Goal: Entertainment & Leisure: Browse casually

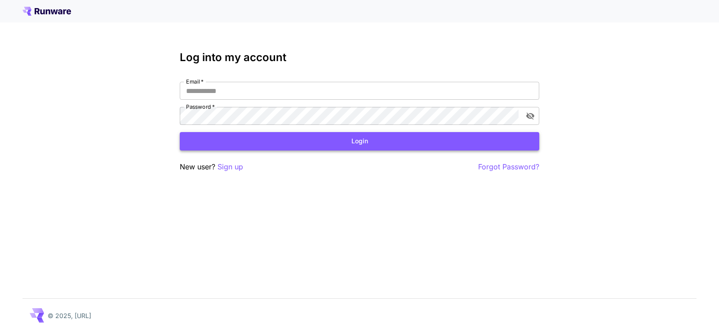
type input "**********"
click at [357, 146] on button "Login" at bounding box center [359, 141] width 359 height 18
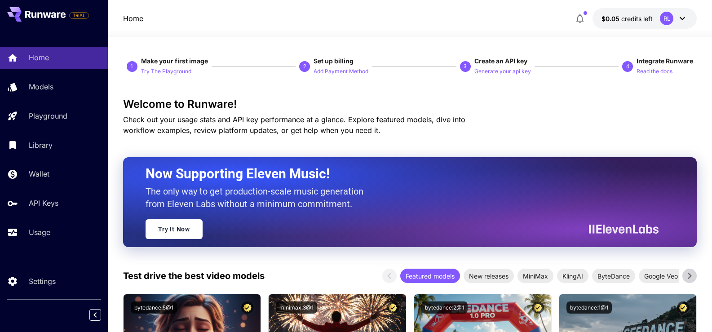
drag, startPoint x: 629, startPoint y: 19, endPoint x: 448, endPoint y: 25, distance: 180.2
click at [448, 25] on div "Home $0.05 credits left RL" at bounding box center [410, 18] width 574 height 21
click at [505, 70] on p "Generate your api key" at bounding box center [502, 71] width 57 height 9
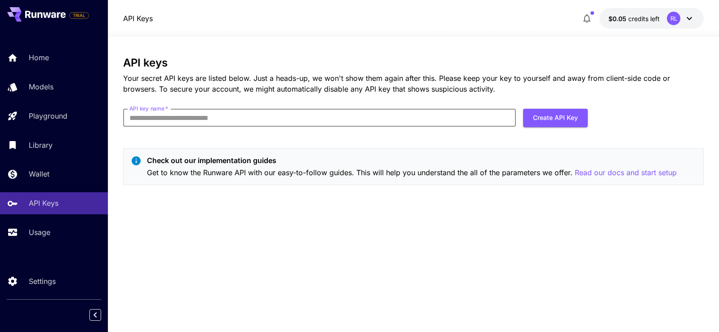
click at [189, 120] on input "API key name   *" at bounding box center [319, 118] width 393 height 18
type input "*"
type input "**********"
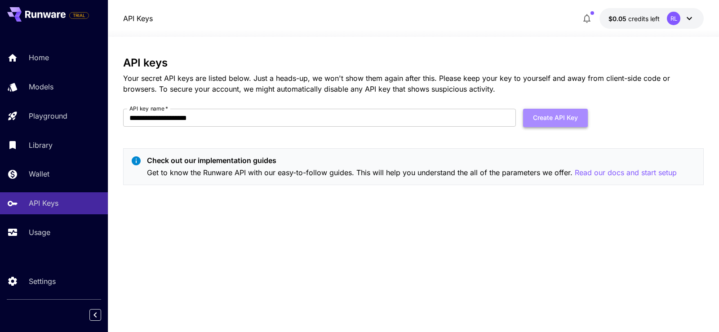
click at [552, 117] on button "Create API Key" at bounding box center [555, 118] width 65 height 18
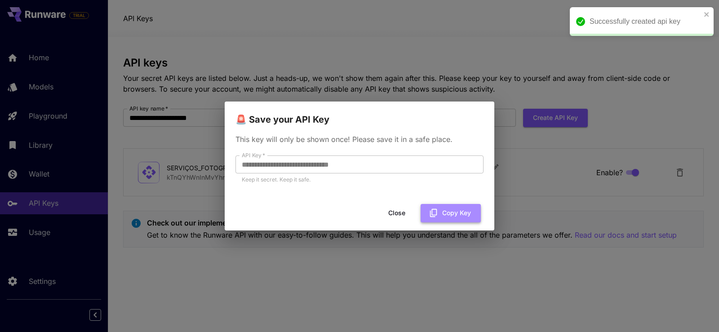
click at [452, 214] on button "Copy Key" at bounding box center [450, 213] width 60 height 18
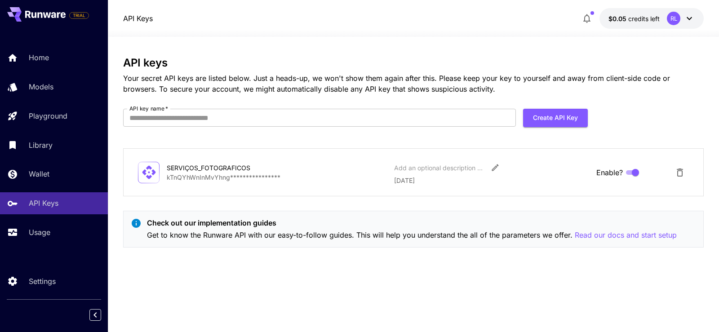
click at [689, 21] on icon at bounding box center [689, 18] width 11 height 11
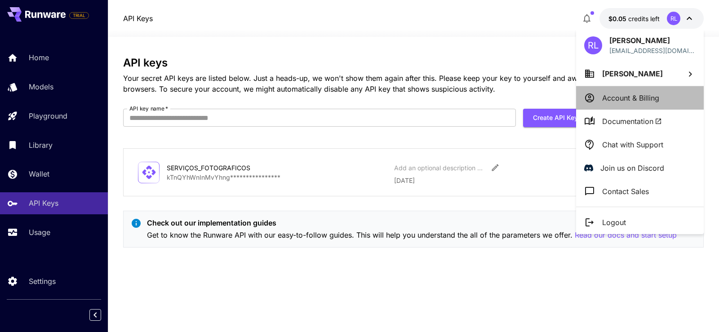
click at [620, 98] on p "Account & Billing" at bounding box center [630, 98] width 57 height 11
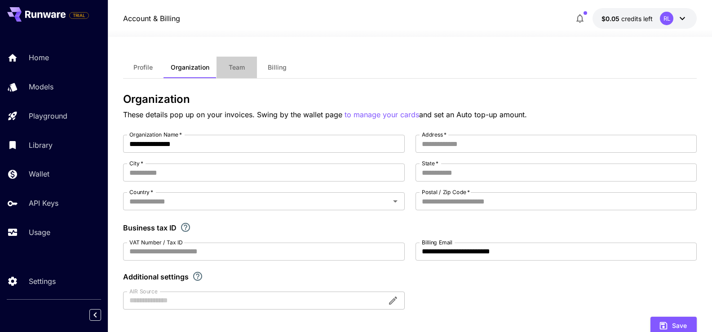
click at [231, 70] on span "Team" at bounding box center [237, 67] width 16 height 8
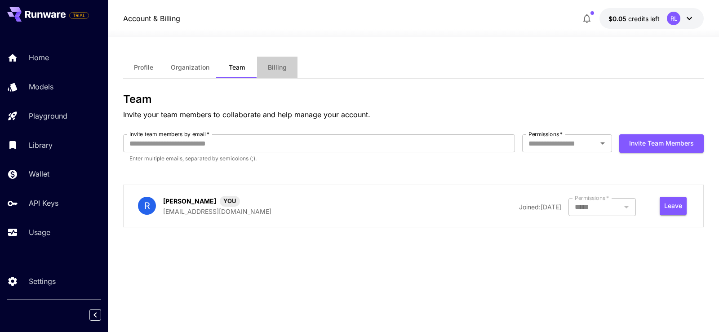
click at [278, 69] on span "Billing" at bounding box center [277, 67] width 19 height 8
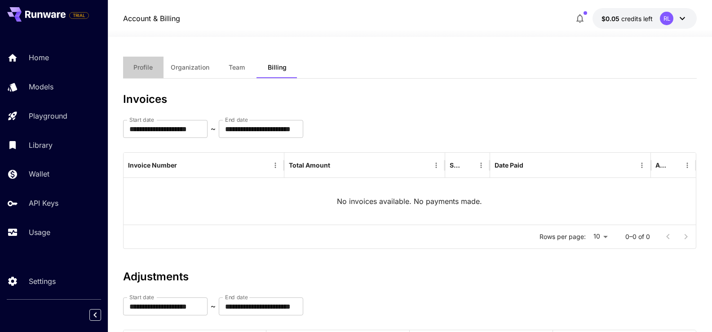
click at [147, 64] on span "Profile" at bounding box center [142, 67] width 19 height 8
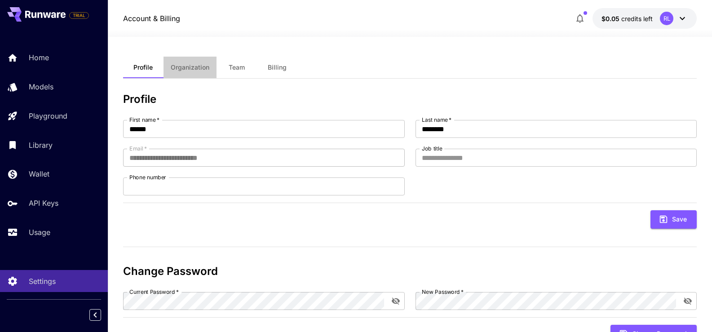
click at [190, 72] on button "Organization" at bounding box center [190, 68] width 53 height 22
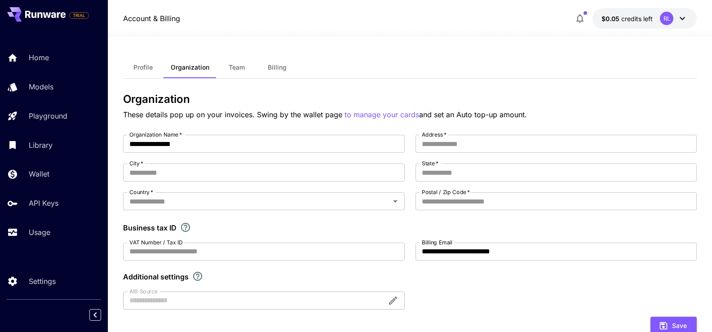
click at [231, 69] on span "Team" at bounding box center [237, 67] width 16 height 8
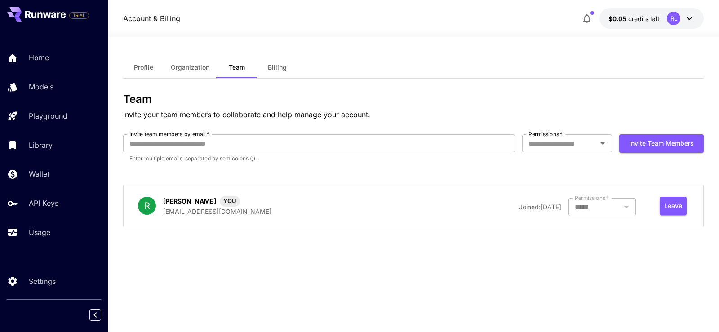
click at [267, 70] on button "Billing" at bounding box center [277, 68] width 40 height 22
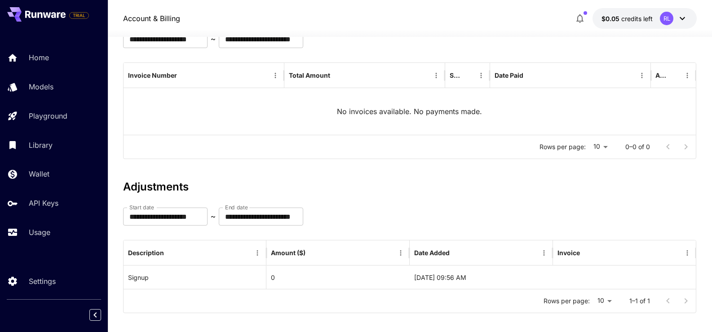
scroll to position [98, 0]
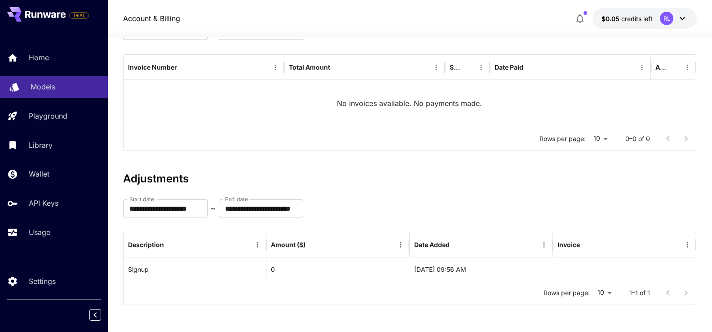
click at [41, 86] on p "Models" at bounding box center [43, 86] width 25 height 11
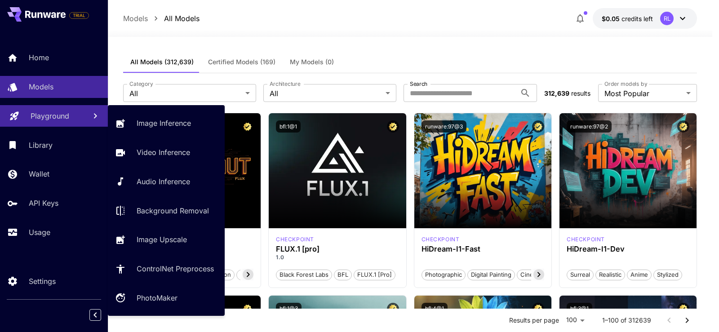
click at [43, 115] on p "Playground" at bounding box center [50, 116] width 39 height 11
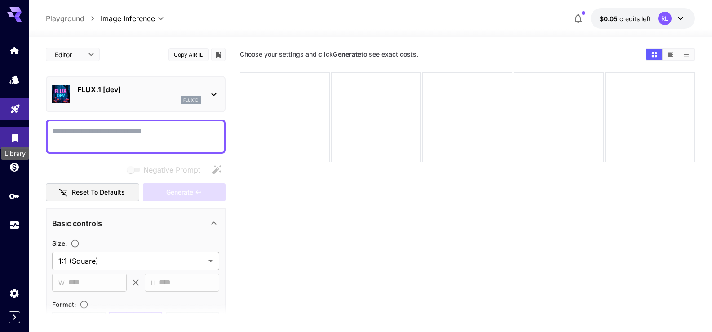
click at [14, 132] on div "Library" at bounding box center [15, 134] width 11 height 11
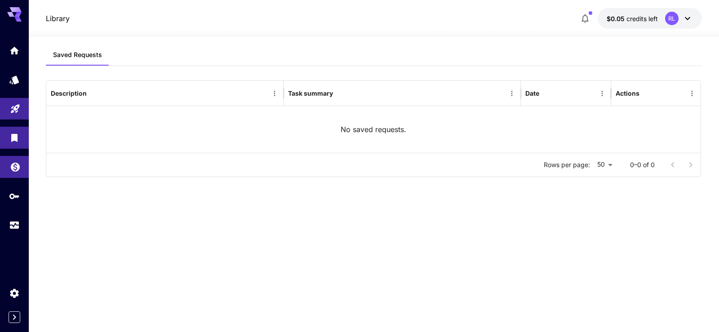
click at [6, 166] on link at bounding box center [14, 167] width 29 height 22
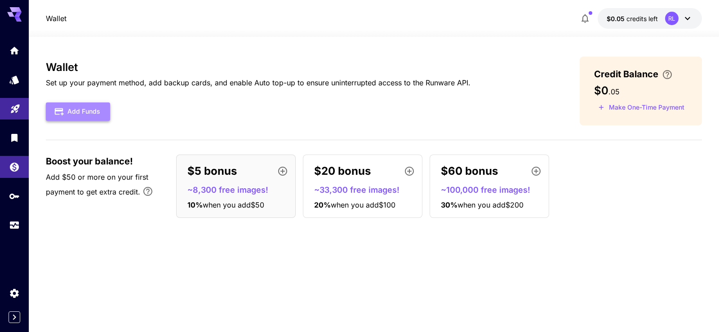
click at [86, 108] on button "Add Funds" at bounding box center [78, 111] width 64 height 18
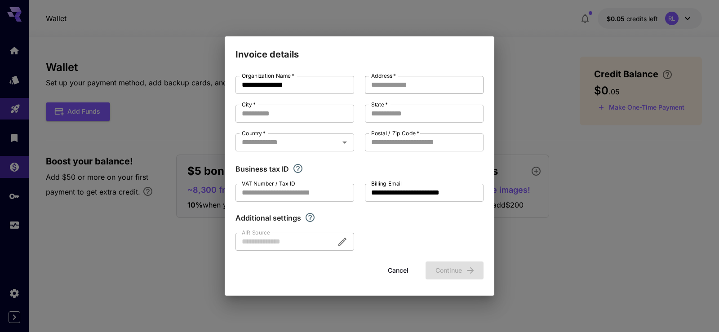
click at [407, 90] on input "Address   *" at bounding box center [424, 85] width 119 height 18
type input "**********"
click at [289, 113] on input "City   *" at bounding box center [294, 114] width 119 height 18
type input "*********"
click at [413, 112] on input "State   *" at bounding box center [424, 114] width 119 height 18
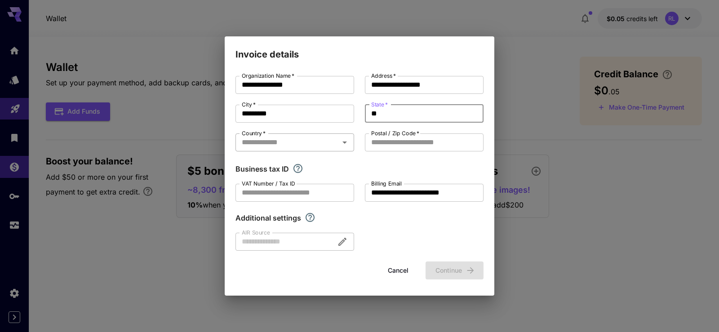
click at [291, 149] on div "Country   *" at bounding box center [294, 142] width 119 height 18
type input "**"
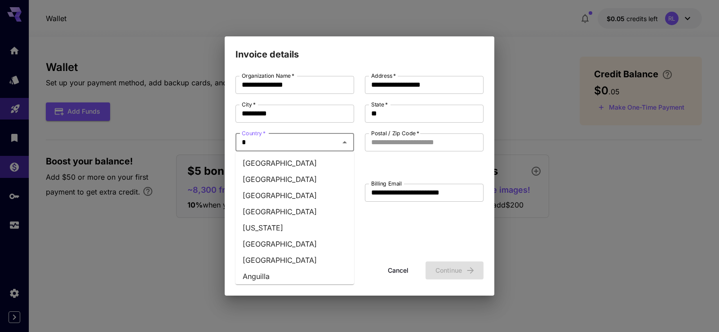
type input "**"
click at [256, 165] on li "[GEOGRAPHIC_DATA]" at bounding box center [294, 163] width 119 height 16
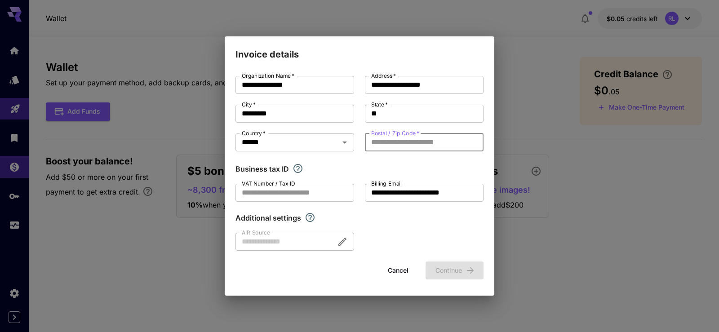
click at [406, 143] on input "Postal / Zip Code   *" at bounding box center [424, 142] width 119 height 18
type input "********"
click at [453, 273] on button "Continue" at bounding box center [454, 270] width 58 height 18
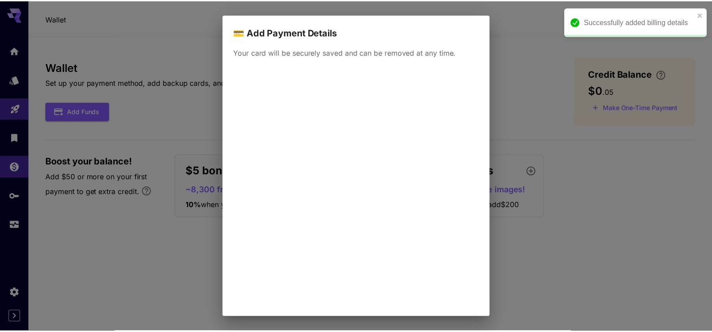
scroll to position [83, 0]
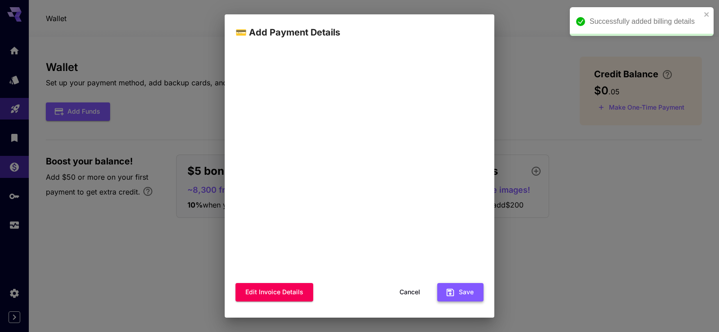
click at [462, 288] on button "Save" at bounding box center [460, 292] width 46 height 18
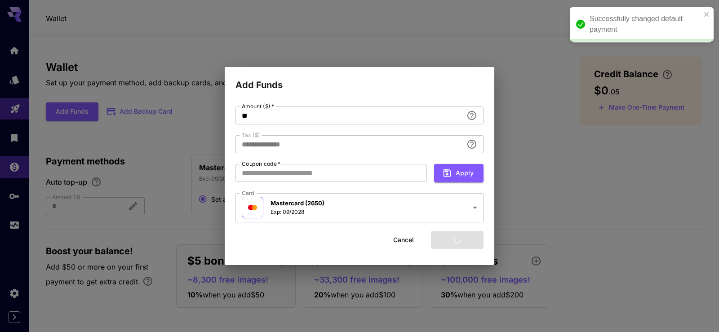
type input "****"
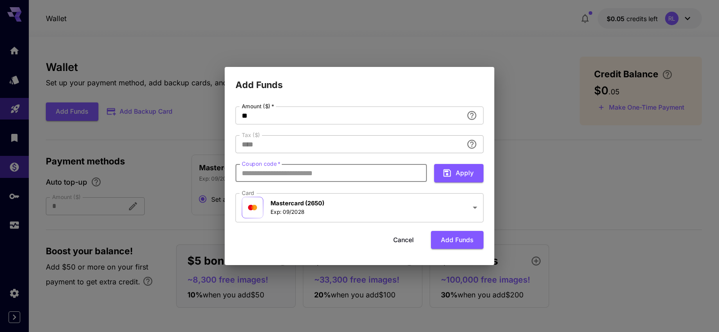
click at [314, 175] on input "Coupon code   *" at bounding box center [330, 173] width 191 height 18
click at [267, 115] on input "**" at bounding box center [348, 115] width 227 height 18
click at [447, 242] on button "Add funds" at bounding box center [457, 240] width 53 height 18
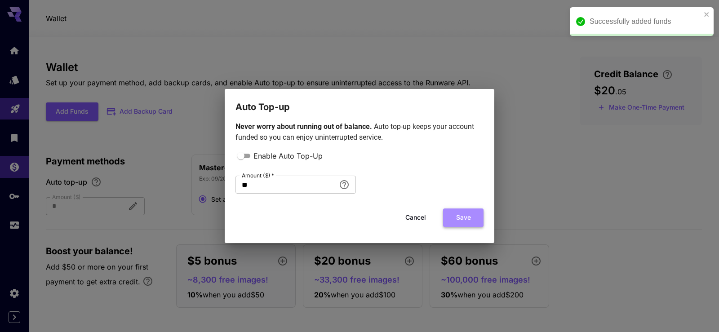
click at [468, 217] on button "Save" at bounding box center [463, 217] width 40 height 18
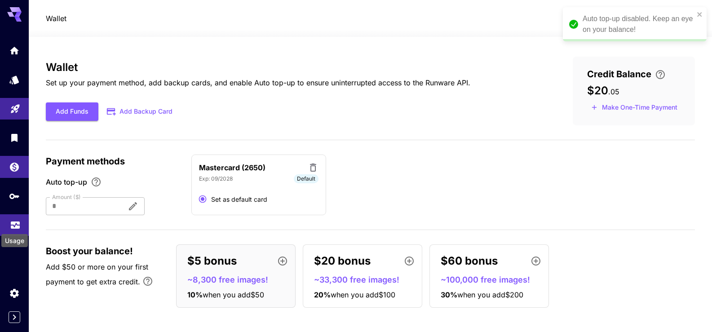
scroll to position [3, 0]
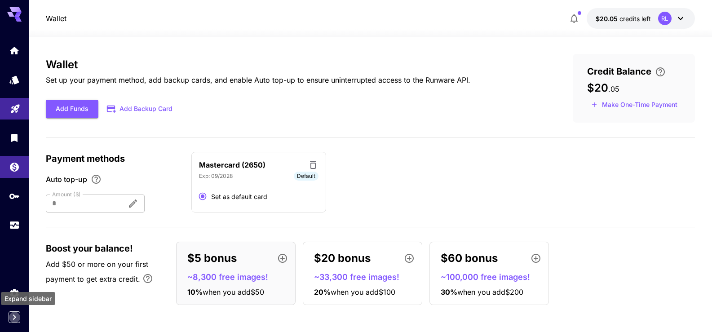
click at [17, 320] on icon "Expand sidebar" at bounding box center [14, 317] width 11 height 11
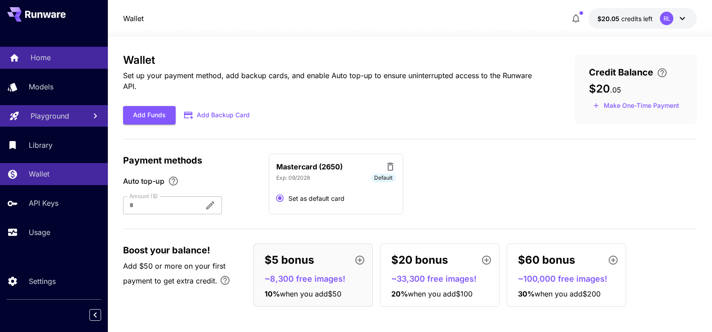
click at [36, 62] on p "Home" at bounding box center [41, 57] width 20 height 11
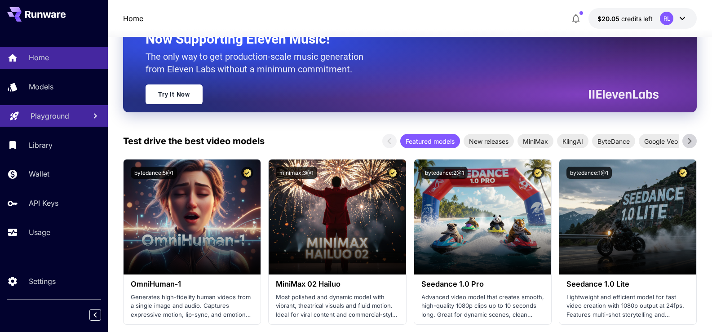
scroll to position [180, 0]
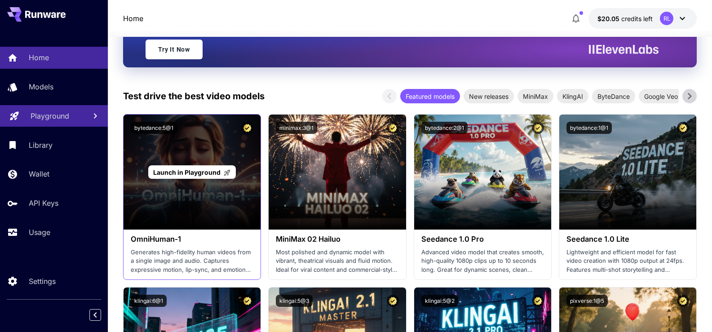
click at [199, 149] on div "Launch in Playground" at bounding box center [192, 172] width 137 height 115
click at [186, 170] on span "Launch in Playground" at bounding box center [186, 172] width 67 height 8
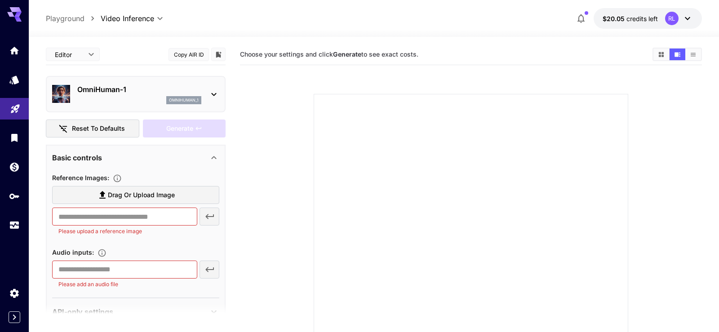
click at [92, 54] on body "**********" at bounding box center [359, 217] width 719 height 435
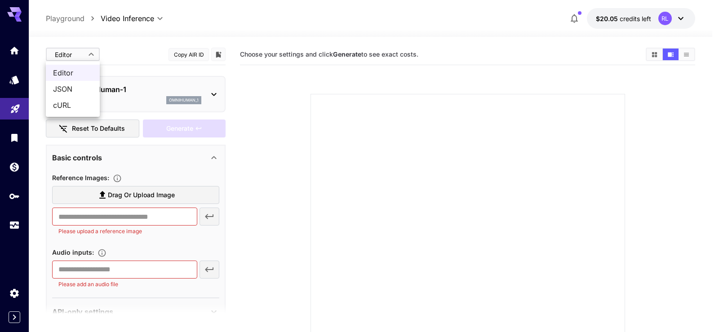
click at [93, 54] on div at bounding box center [359, 166] width 719 height 332
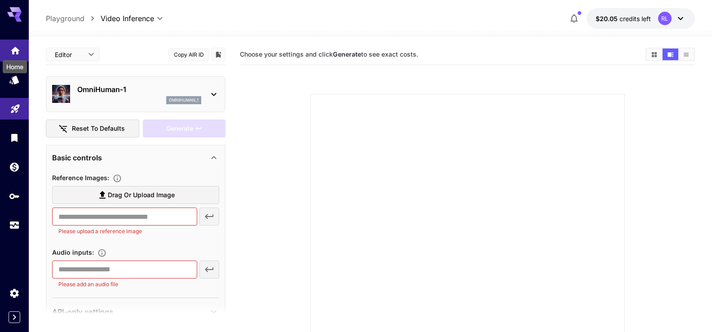
click at [18, 48] on icon "Home" at bounding box center [15, 48] width 11 height 11
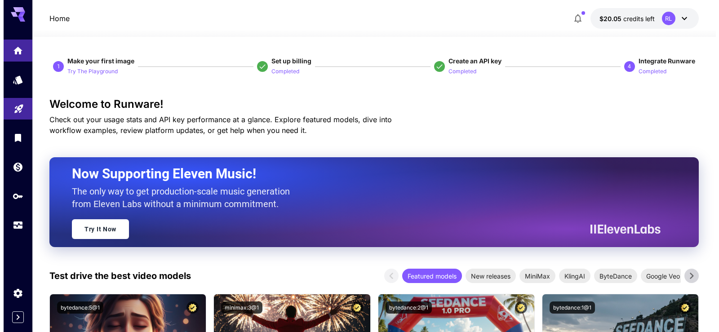
scroll to position [135, 0]
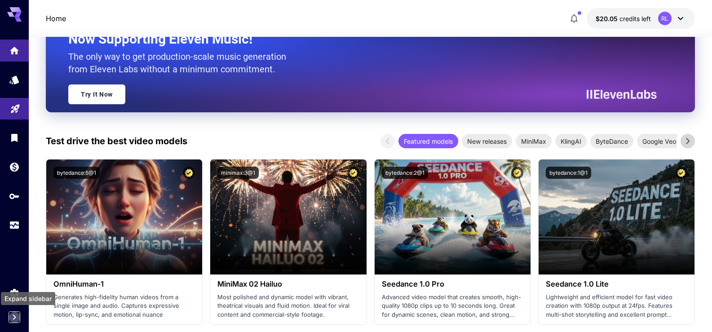
click at [19, 319] on icon "Expand sidebar" at bounding box center [14, 317] width 11 height 11
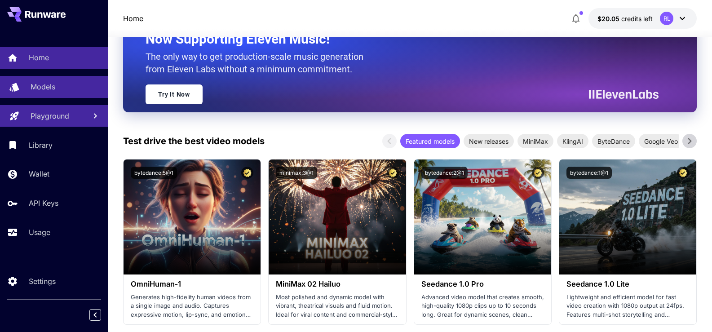
click at [31, 84] on p "Models" at bounding box center [43, 86] width 25 height 11
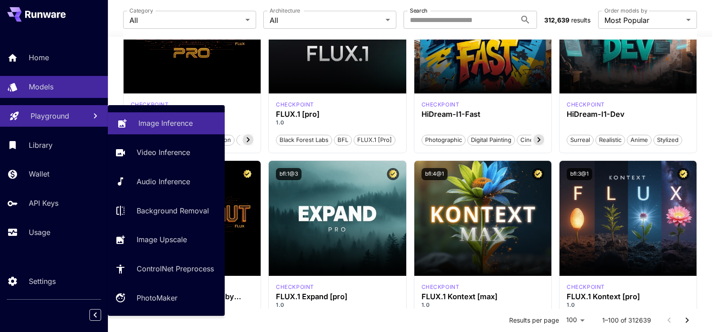
click at [159, 127] on p "Image Inference" at bounding box center [165, 123] width 54 height 11
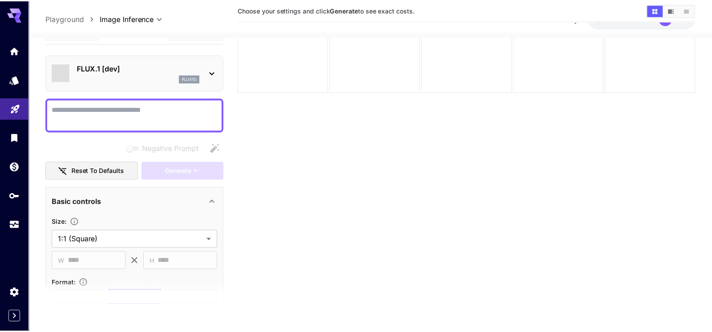
scroll to position [71, 0]
click at [215, 71] on icon at bounding box center [213, 73] width 11 height 11
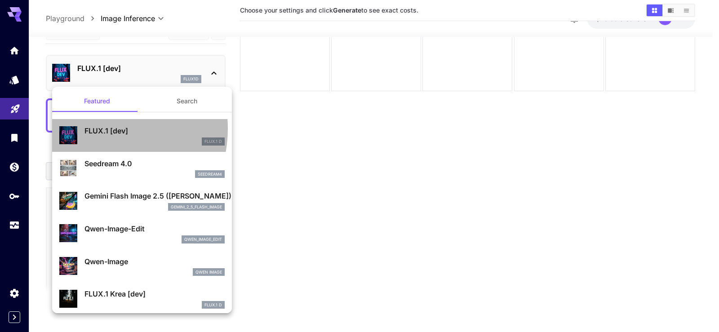
click at [94, 128] on p "FLUX.1 [dev]" at bounding box center [154, 130] width 140 height 11
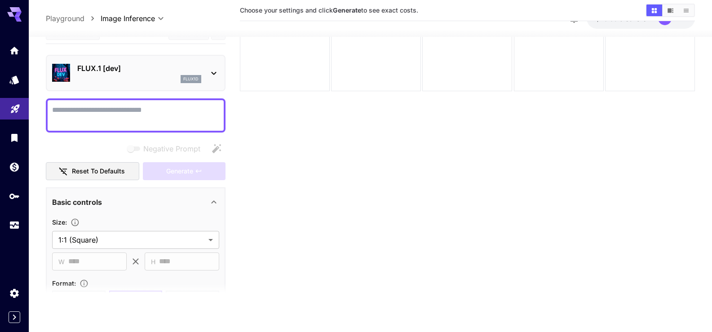
click at [104, 105] on textarea "Negative Prompt" at bounding box center [135, 116] width 167 height 22
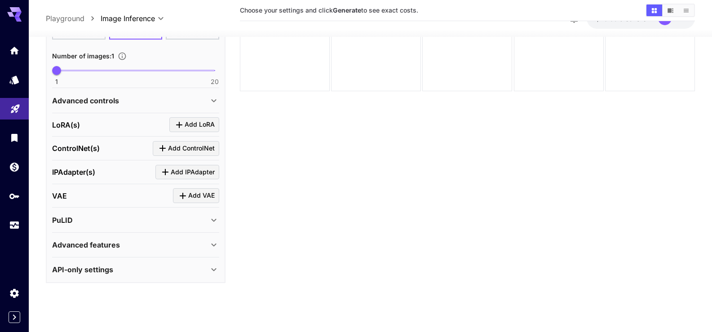
scroll to position [0, 0]
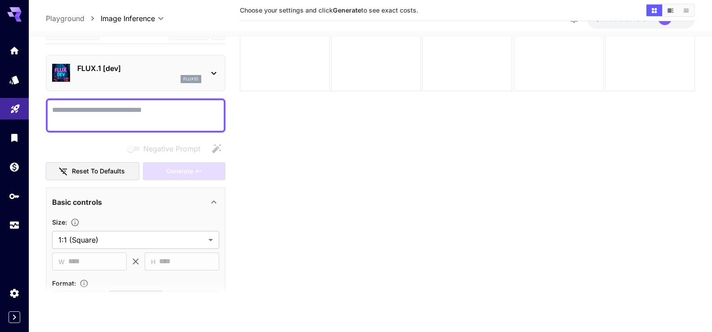
click at [70, 15] on p "Playground" at bounding box center [65, 18] width 39 height 11
click at [13, 78] on icon "Models" at bounding box center [14, 77] width 9 height 9
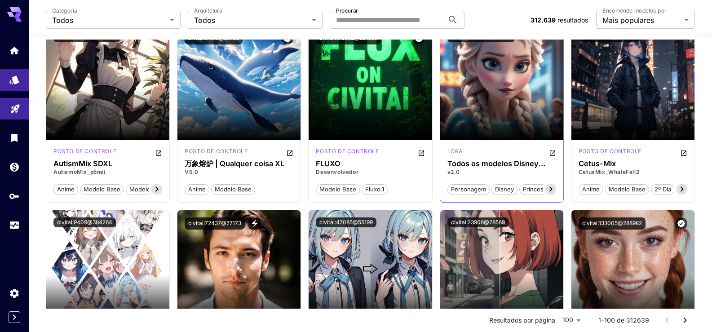
scroll to position [2632, 0]
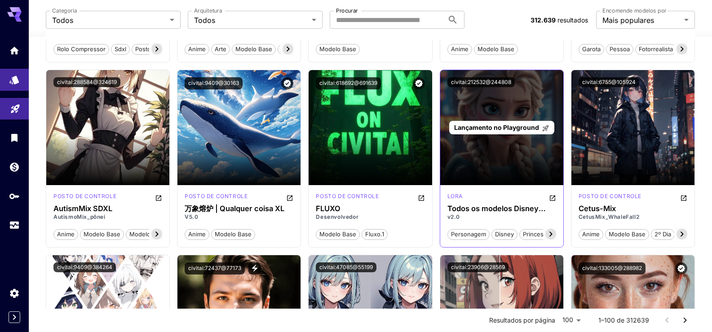
click at [495, 129] on font "Lançamento no Playground" at bounding box center [496, 128] width 85 height 8
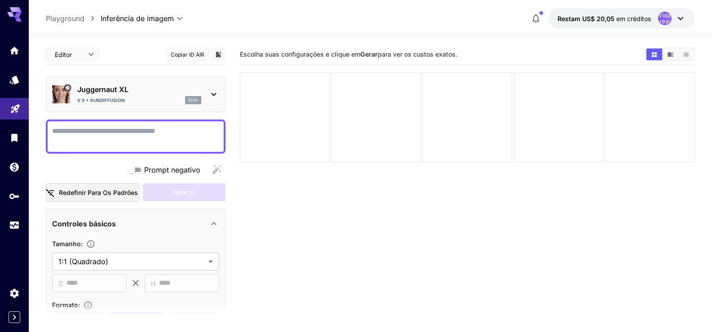
click at [97, 132] on textarea "Prompt negativo" at bounding box center [135, 137] width 167 height 22
click at [97, 195] on font "Redefinir para os padrões" at bounding box center [98, 193] width 79 height 8
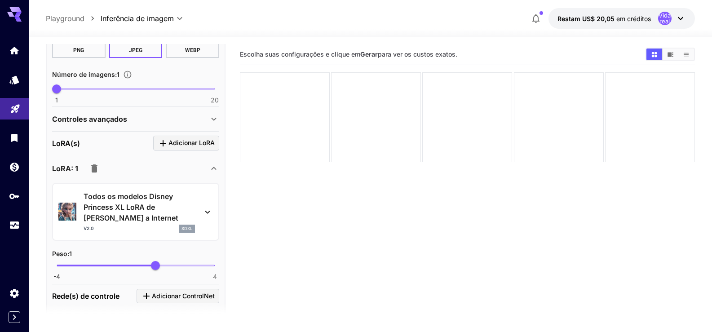
scroll to position [314, 0]
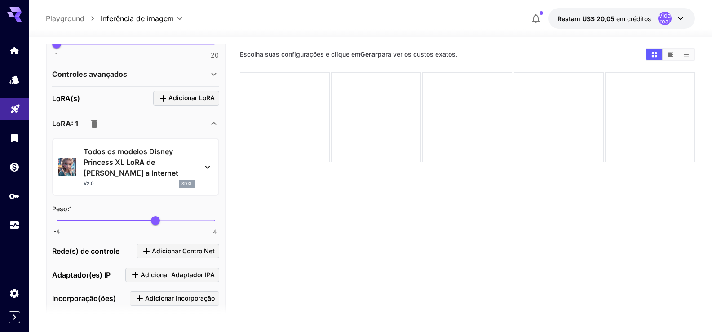
click at [123, 172] on font "Todos os modelos Disney Princess XL LoRA de [PERSON_NAME] a Internet" at bounding box center [131, 162] width 95 height 31
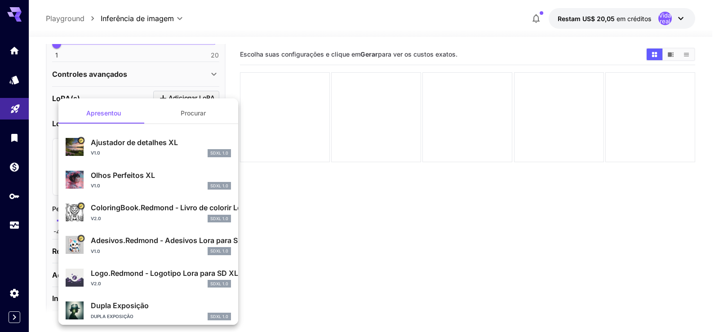
click at [299, 184] on div at bounding box center [359, 166] width 719 height 332
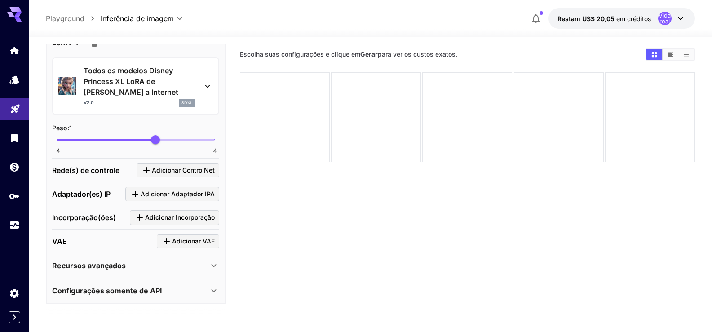
scroll to position [71, 0]
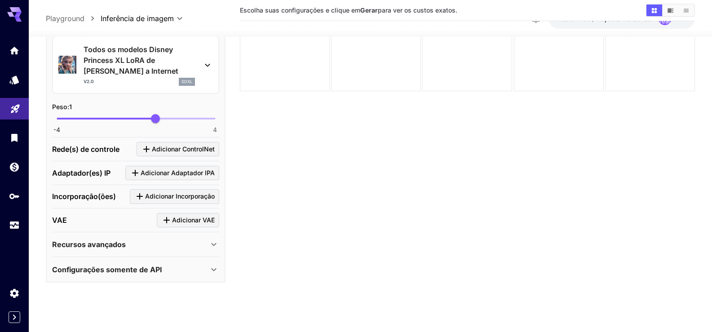
click at [146, 270] on font "Configurações somente de API" at bounding box center [107, 269] width 110 height 9
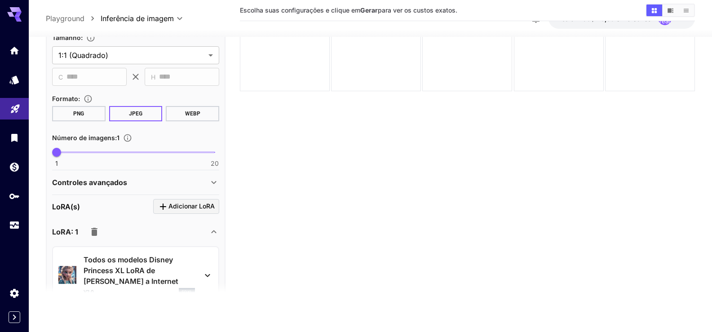
scroll to position [0, 0]
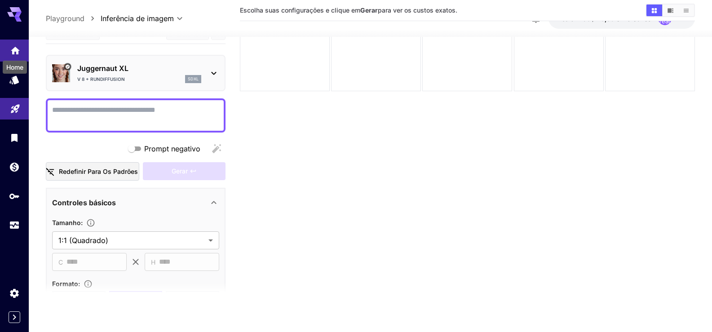
click at [17, 53] on icon "Lar" at bounding box center [15, 48] width 11 height 11
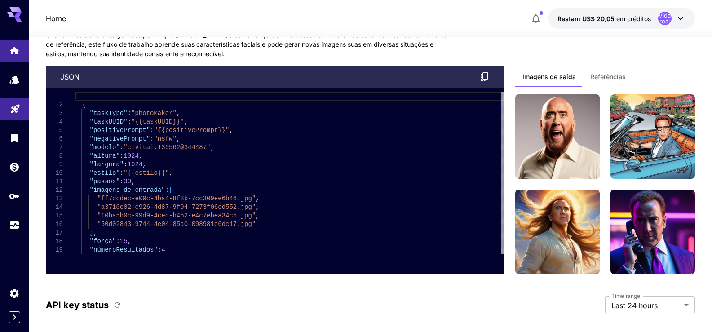
scroll to position [2722, 0]
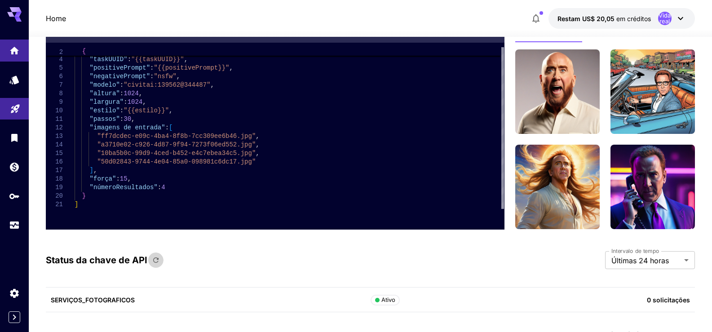
click at [153, 261] on icon "button" at bounding box center [155, 259] width 5 height 5
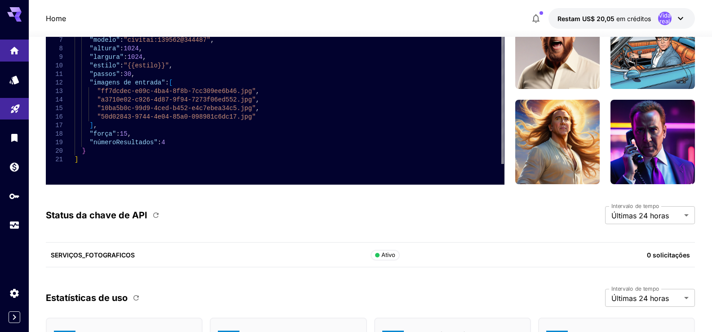
scroll to position [2587, 0]
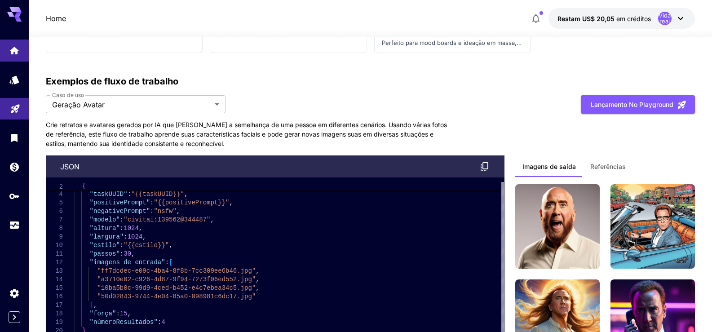
click at [614, 168] on font "Referências" at bounding box center [607, 167] width 35 height 8
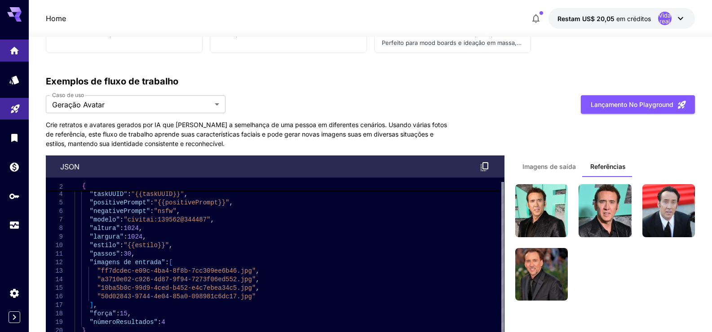
click at [552, 167] on font "Imagens de saída" at bounding box center [548, 167] width 53 height 8
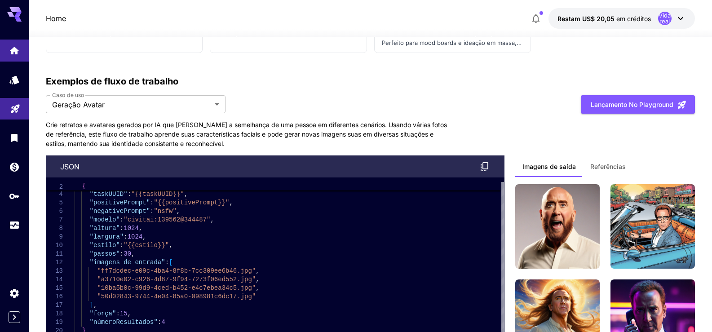
scroll to position [2677, 0]
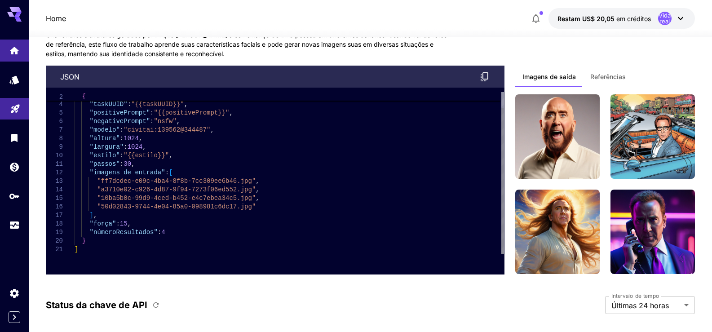
click at [164, 118] on div ""taskType" : "photoMaker" , "taskUUID" : "{{taskUUID}}" , "positivePrompt" : "{…" at bounding box center [289, 164] width 429 height 179
click at [649, 69] on div "Imagens de saída Referências" at bounding box center [605, 80] width 180 height 29
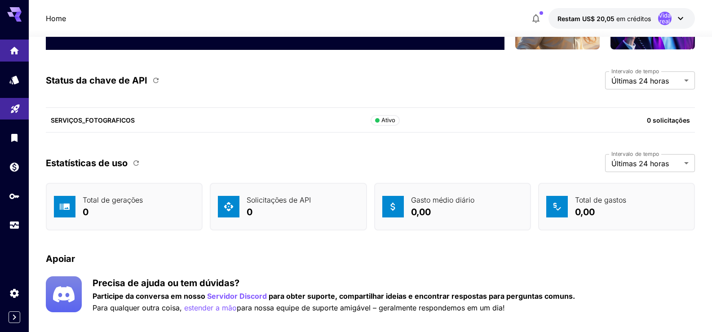
scroll to position [2917, 0]
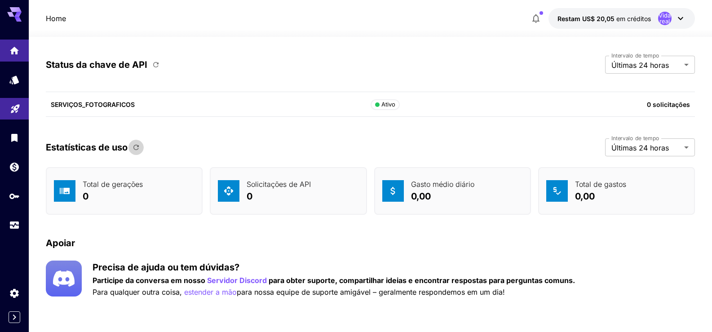
click at [137, 148] on icon "button" at bounding box center [136, 147] width 8 height 8
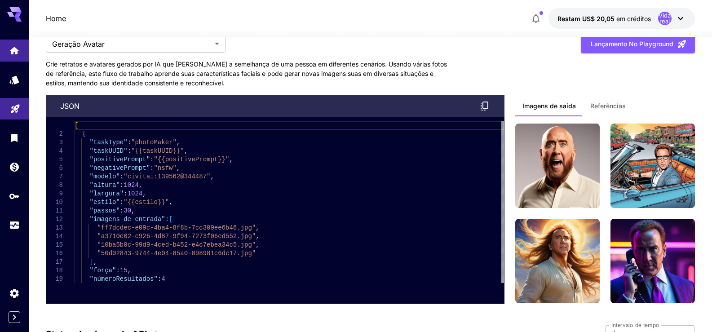
scroll to position [2603, 0]
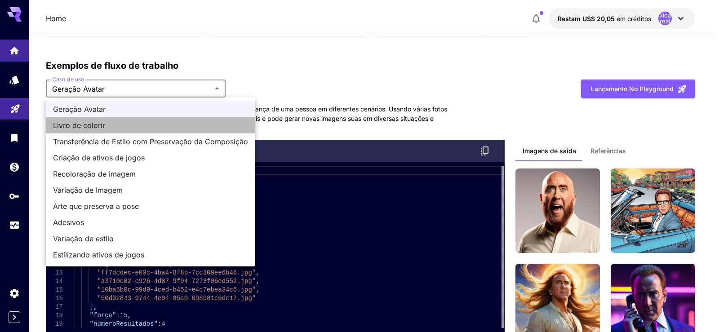
click at [84, 124] on font "Livro de colorir" at bounding box center [79, 125] width 52 height 9
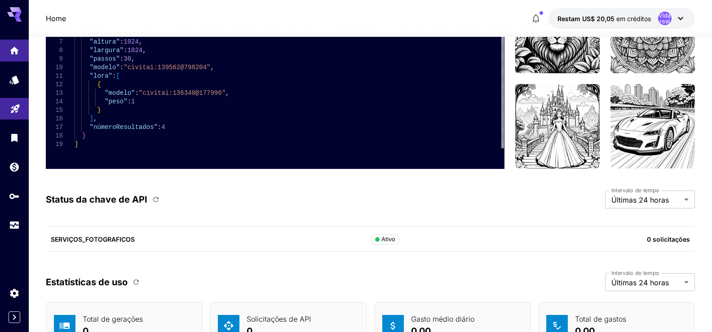
scroll to position [2692, 0]
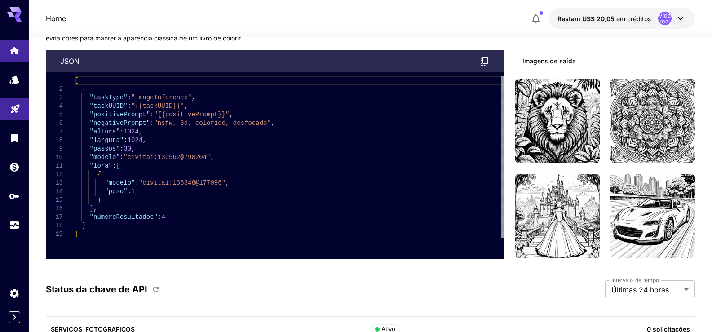
drag, startPoint x: 618, startPoint y: 55, endPoint x: 591, endPoint y: 55, distance: 27.0
click at [617, 57] on div "Imagens de saída" at bounding box center [605, 64] width 180 height 29
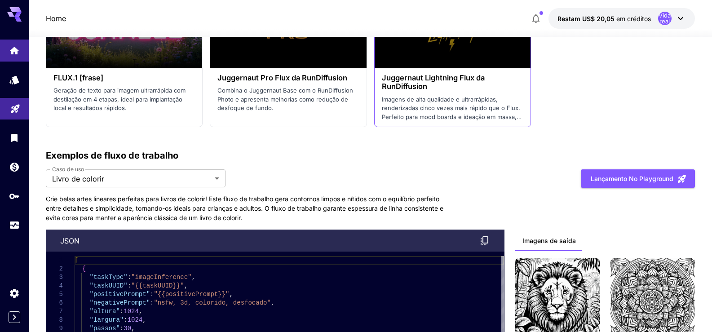
scroll to position [2558, 0]
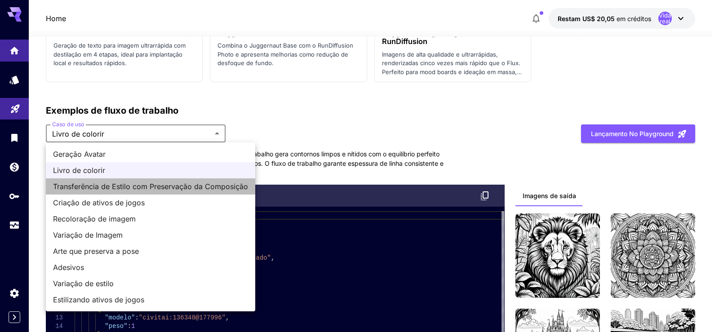
click at [156, 192] on li "Transferência de Estilo com Preservação da Composição" at bounding box center [150, 186] width 209 height 16
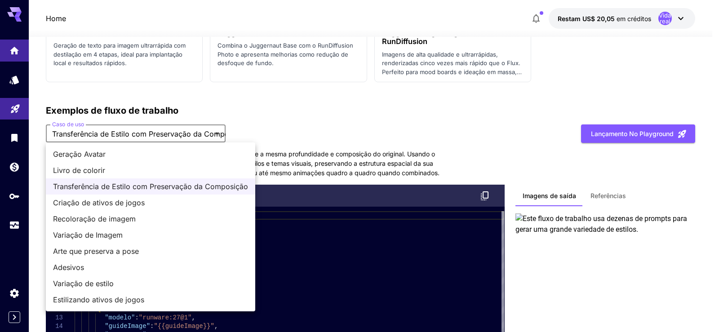
click at [104, 202] on font "Criação de ativos de jogos" at bounding box center [99, 202] width 92 height 9
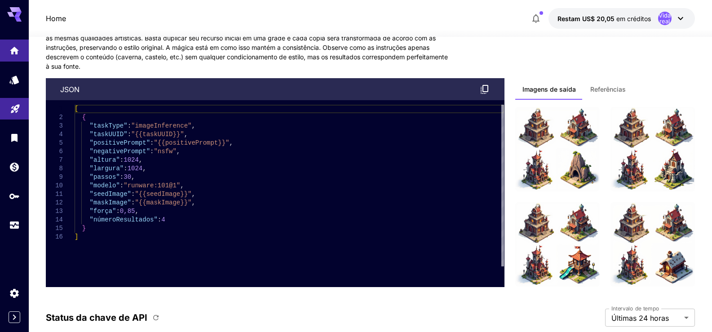
scroll to position [2603, 0]
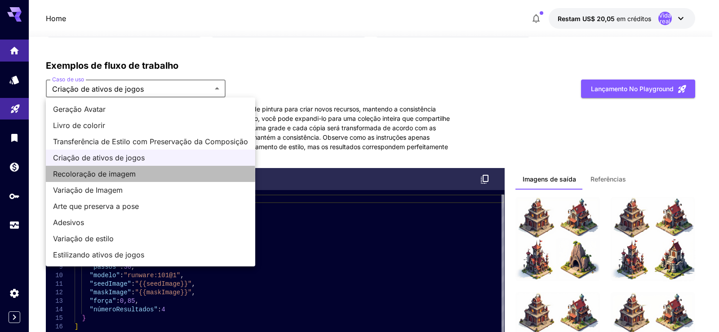
click at [92, 176] on font "Recoloração de imagem" at bounding box center [94, 173] width 83 height 9
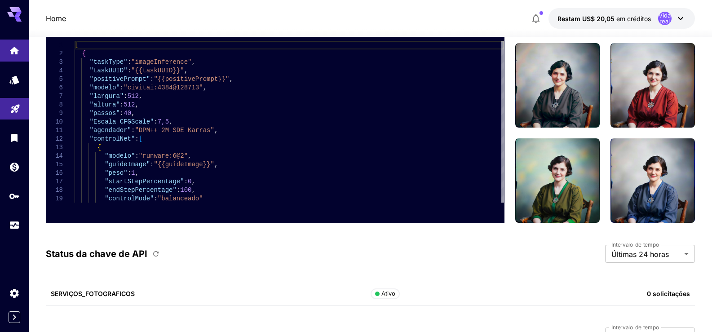
scroll to position [2558, 0]
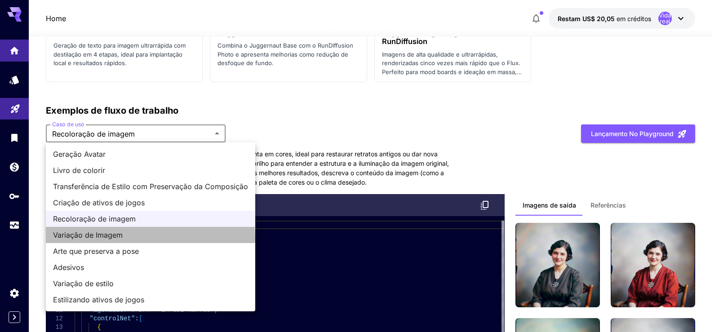
click at [116, 238] on font "Variação de Imagem" at bounding box center [88, 234] width 70 height 9
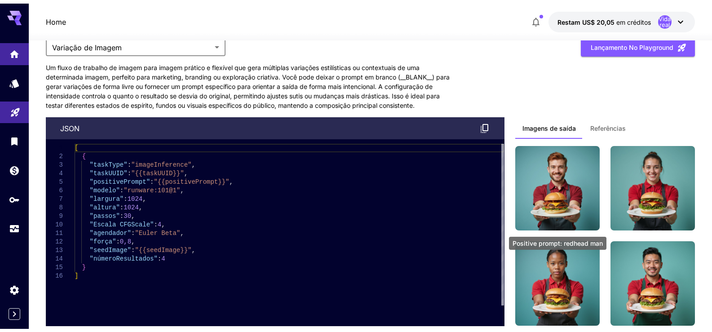
scroll to position [2603, 0]
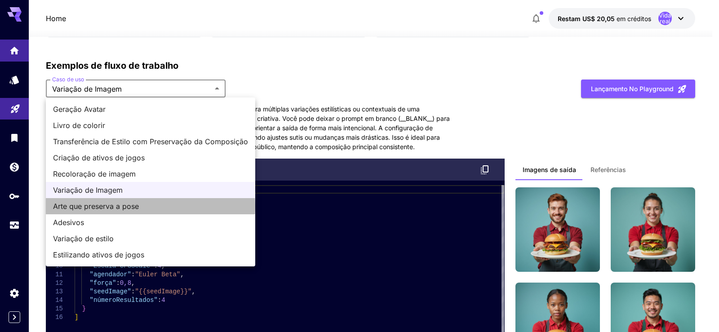
click at [103, 206] on font "Arte que preserva a pose" at bounding box center [96, 206] width 86 height 9
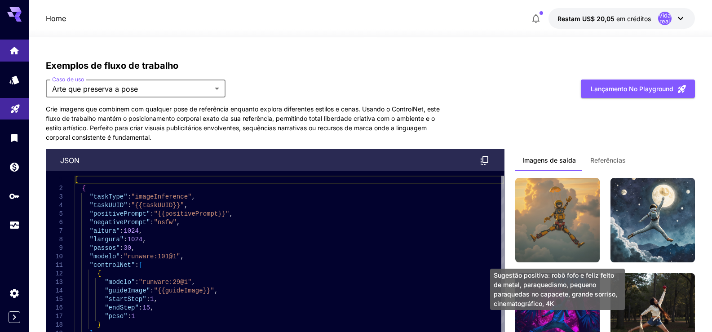
scroll to position [2692, 0]
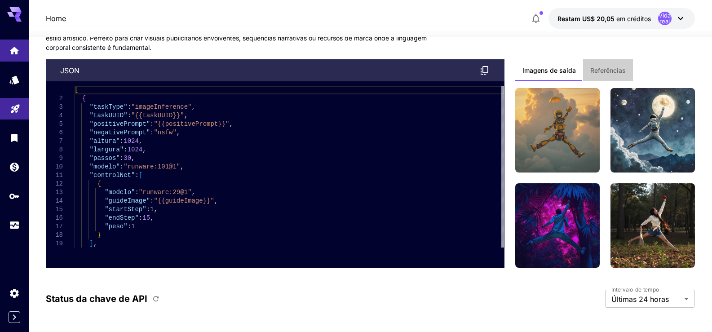
click at [611, 71] on font "Referências" at bounding box center [607, 70] width 35 height 8
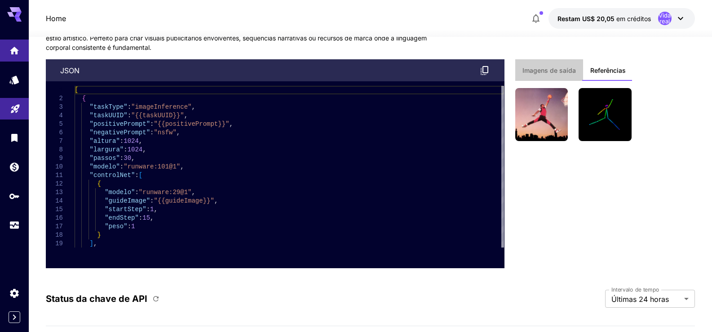
click at [550, 70] on font "Imagens de saída" at bounding box center [548, 70] width 53 height 8
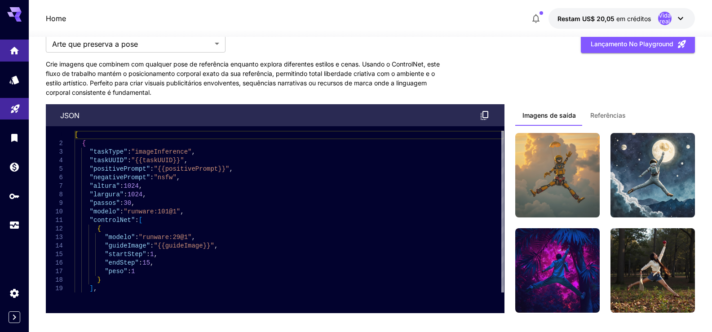
scroll to position [2603, 0]
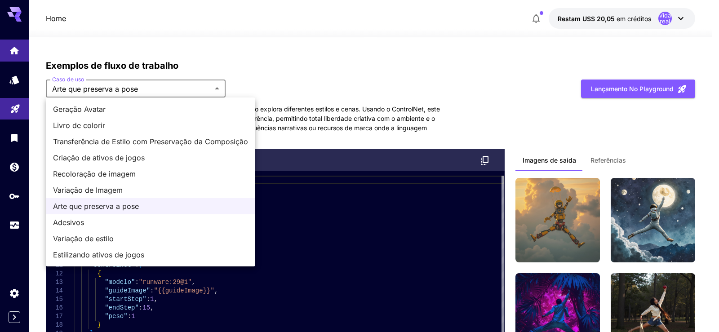
click at [86, 227] on span "Adesivos" at bounding box center [150, 222] width 195 height 11
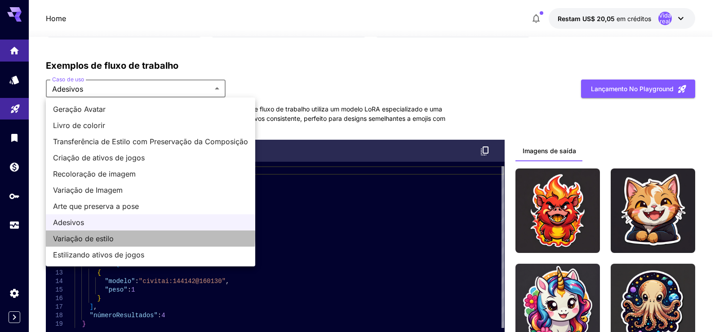
click at [104, 235] on font "Variação de estilo" at bounding box center [83, 238] width 61 height 9
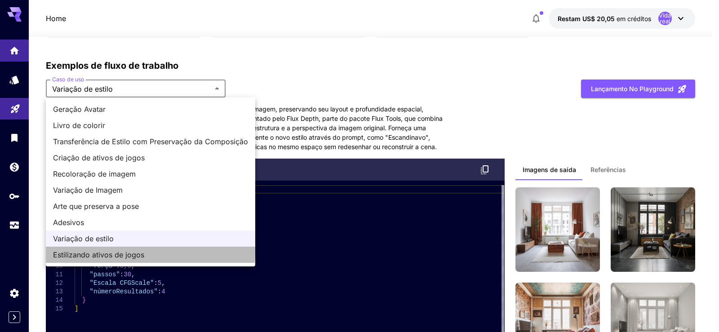
click at [91, 252] on font "Estilizando ativos de jogos" at bounding box center [98, 254] width 91 height 9
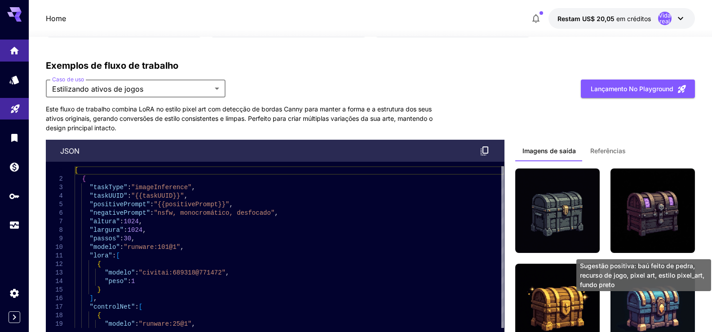
scroll to position [2692, 0]
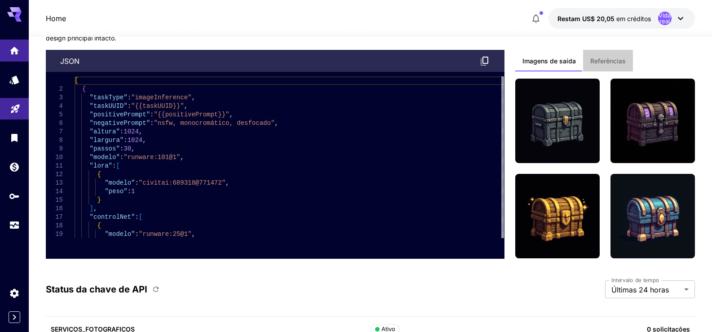
click at [602, 60] on font "Referências" at bounding box center [607, 61] width 35 height 8
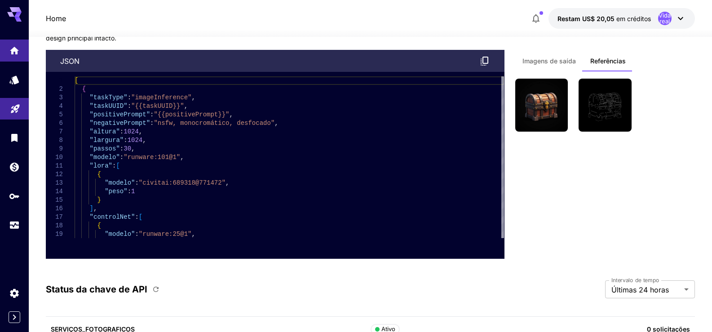
click at [550, 62] on font "Imagens de saída" at bounding box center [548, 61] width 53 height 8
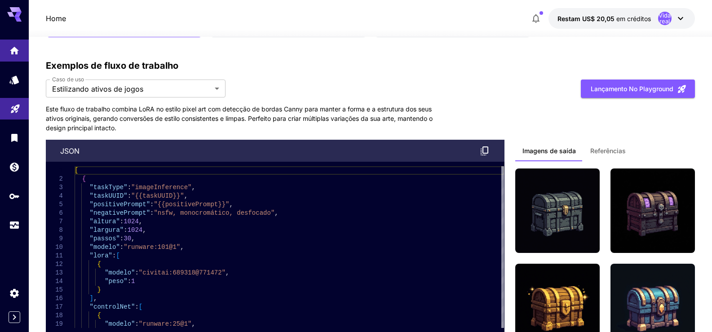
scroll to position [2513, 0]
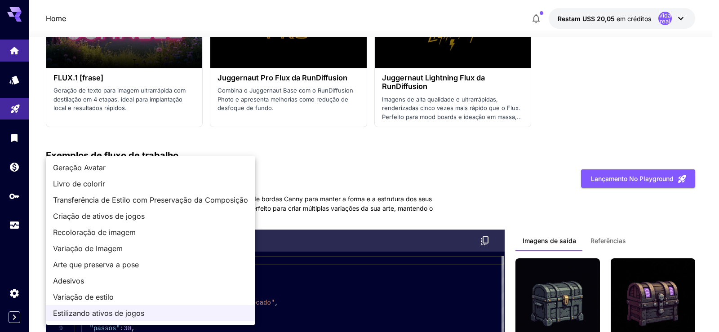
click at [86, 186] on font "Livro de colorir" at bounding box center [79, 183] width 52 height 9
type input "**********"
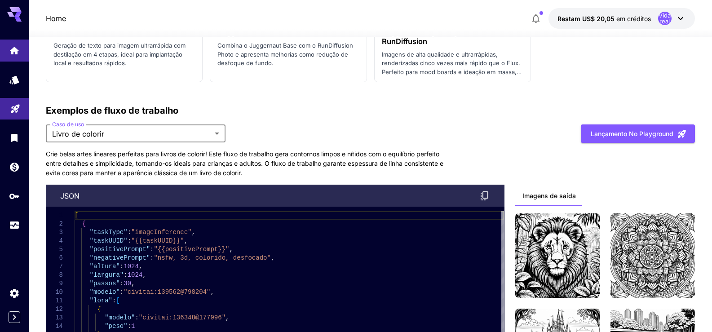
scroll to position [2647, 0]
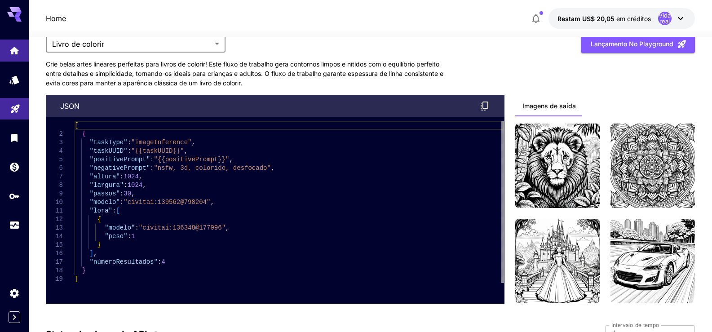
type textarea "**********"
click at [278, 242] on div "[ { "taskType" : "imageInference" , "taskUUID" : "{{taskUUID}}" , "positiveProm…" at bounding box center [289, 202] width 429 height 162
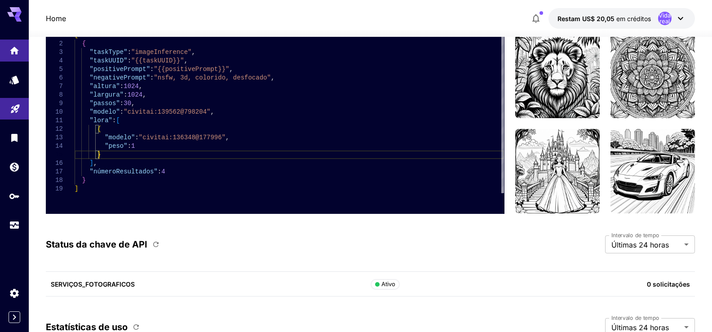
scroll to position [2603, 0]
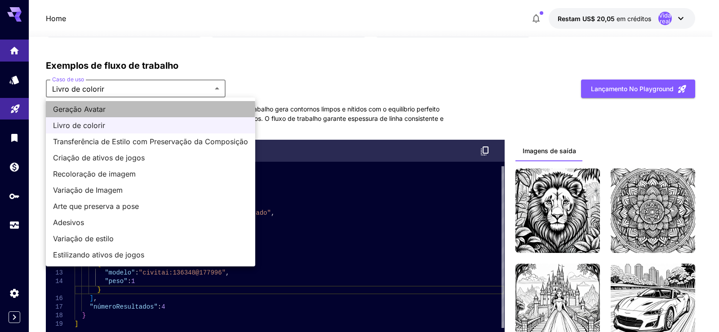
click at [130, 108] on span "Geração Avatar" at bounding box center [150, 109] width 195 height 11
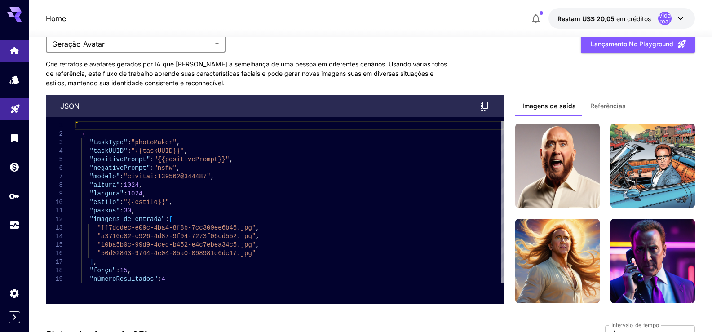
scroll to position [2558, 0]
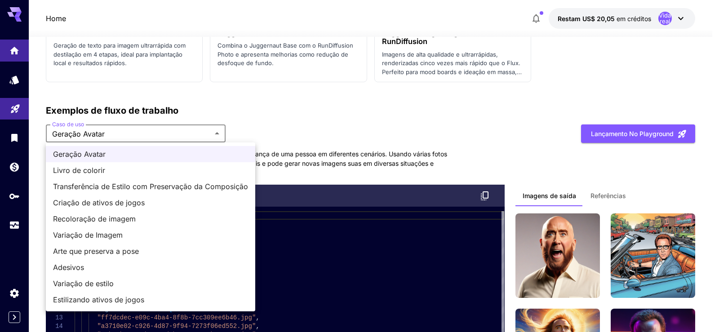
click at [91, 216] on font "Recoloração de imagem" at bounding box center [94, 218] width 83 height 9
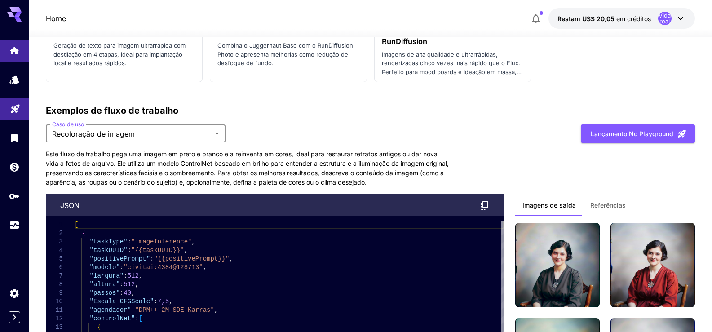
scroll to position [2647, 0]
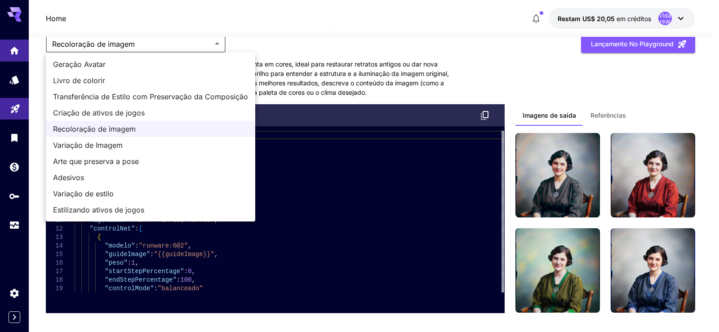
click at [73, 173] on font "Adesivos" at bounding box center [68, 177] width 31 height 9
type input "********"
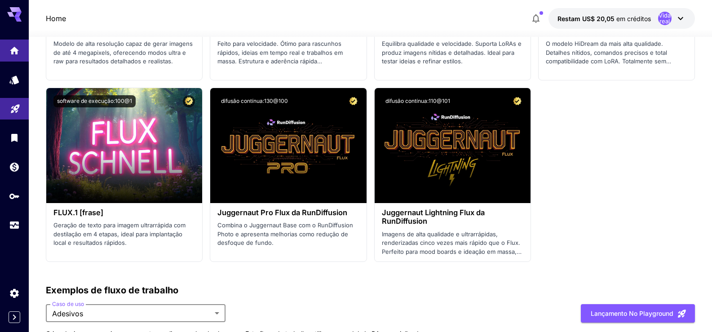
scroll to position [2558, 0]
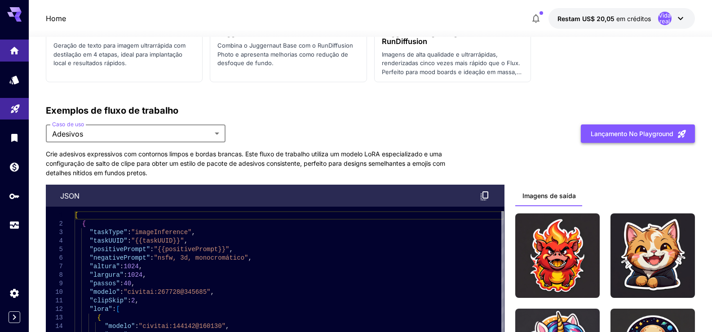
click at [626, 136] on font "Lançamento no Playground" at bounding box center [632, 134] width 83 height 8
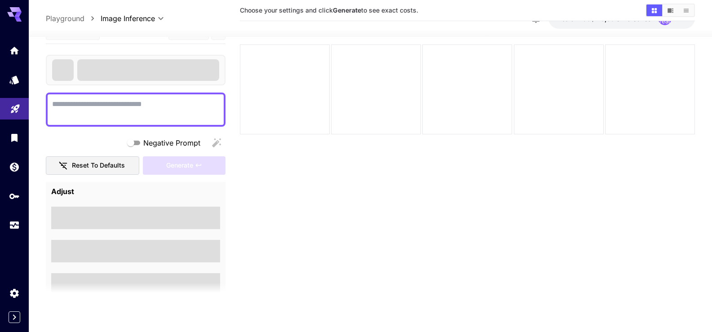
scroll to position [71, 0]
type textarea "**********"
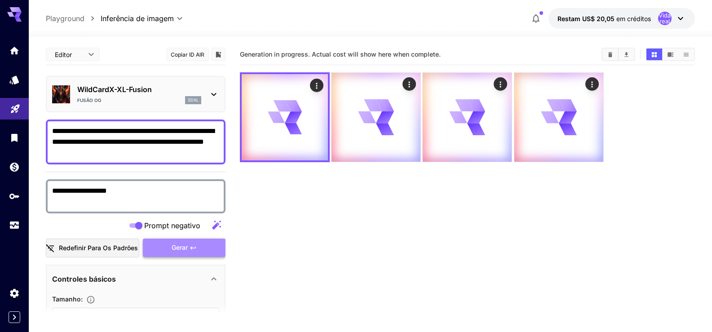
click at [179, 246] on font "Gerar" at bounding box center [180, 247] width 16 height 8
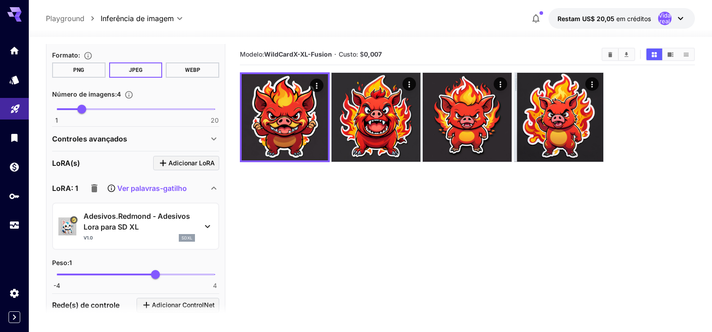
scroll to position [35, 0]
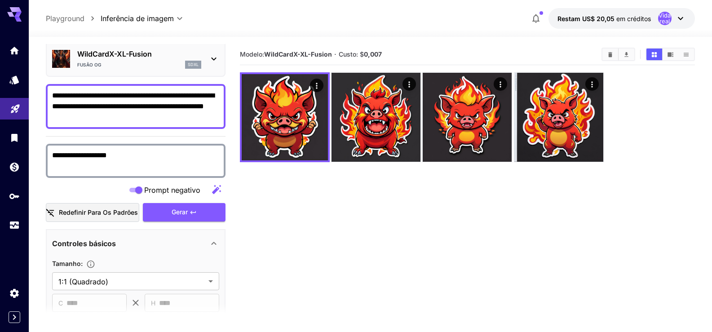
click at [74, 18] on p "Playground" at bounding box center [65, 18] width 39 height 11
click at [62, 15] on p "Playground" at bounding box center [65, 18] width 39 height 11
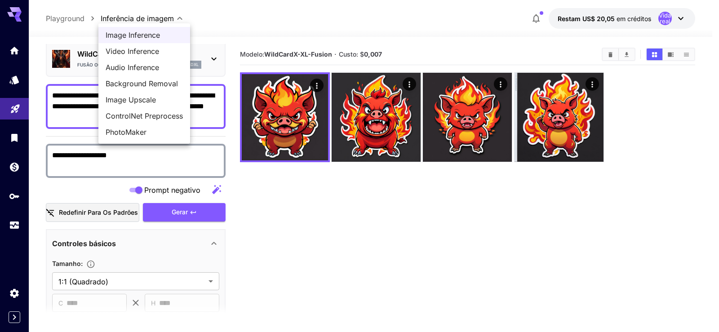
click at [134, 17] on body "**********" at bounding box center [359, 201] width 719 height 403
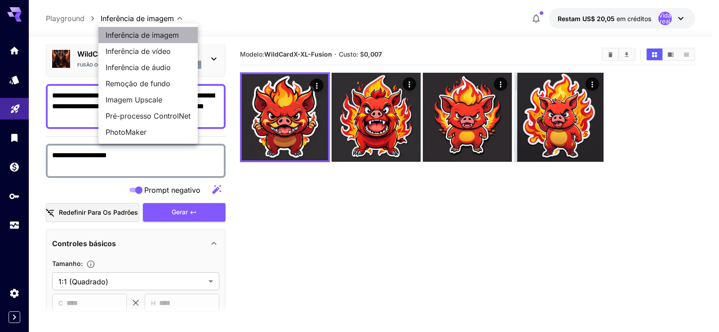
click at [140, 36] on font "Inferência de imagem" at bounding box center [142, 35] width 73 height 9
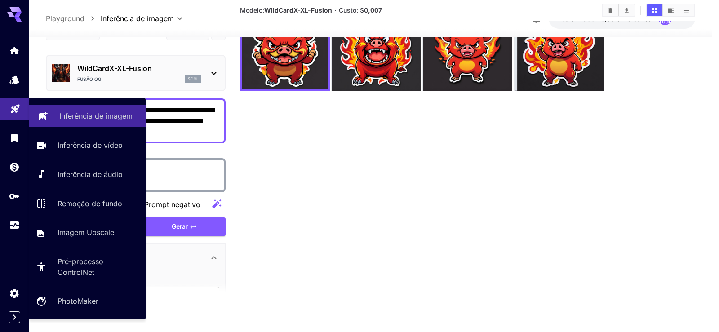
click at [81, 116] on font "Inferência de imagem" at bounding box center [95, 115] width 73 height 9
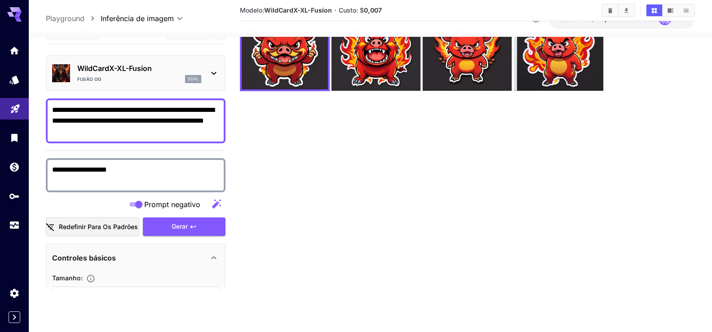
click at [73, 18] on p "Playground" at bounding box center [65, 18] width 39 height 11
click at [12, 13] on icon at bounding box center [14, 11] width 14 height 9
click at [15, 50] on icon "Lar" at bounding box center [15, 48] width 9 height 8
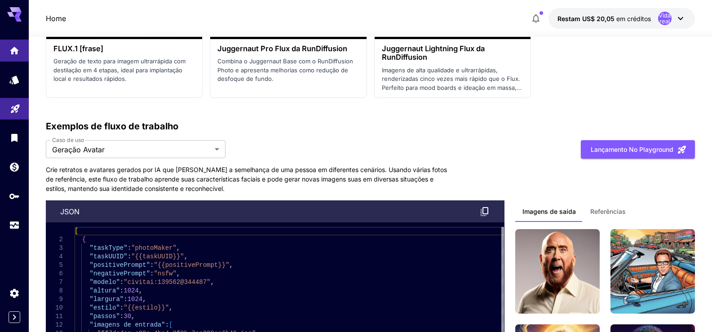
scroll to position [2632, 0]
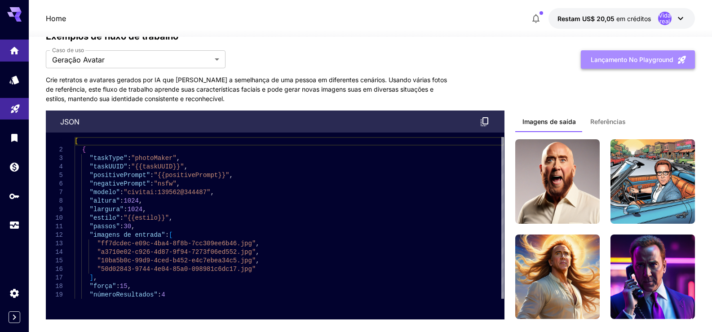
click at [640, 59] on font "Lançamento no Playground" at bounding box center [632, 60] width 83 height 8
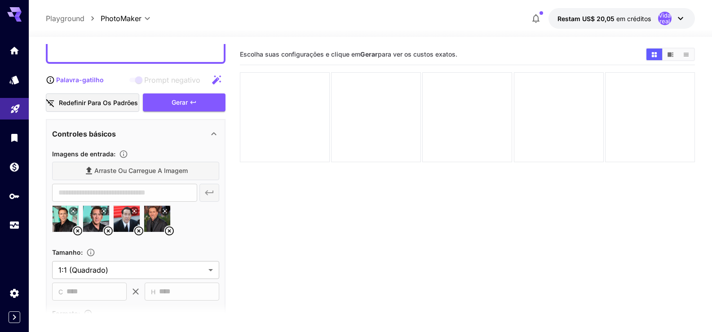
scroll to position [135, 0]
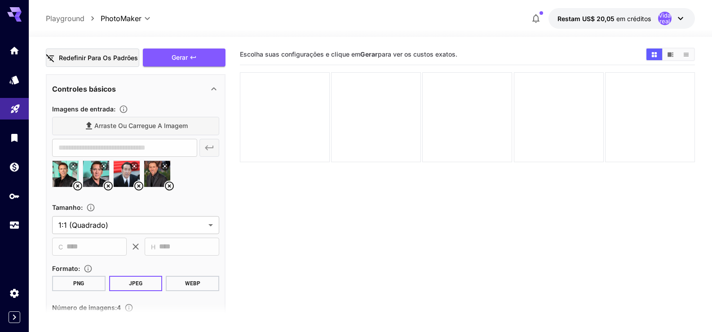
click at [96, 128] on div "Arraste ou carregue a imagem" at bounding box center [135, 126] width 167 height 18
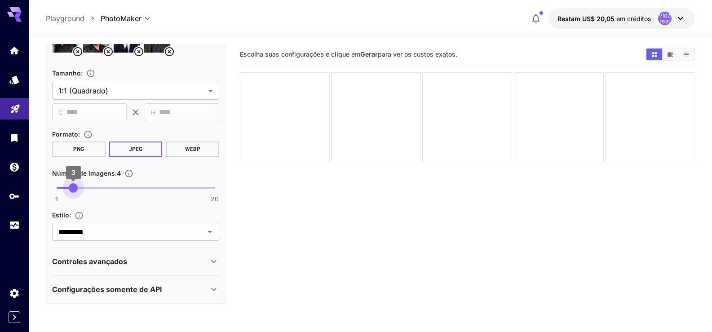
type input "*"
drag, startPoint x: 81, startPoint y: 189, endPoint x: 67, endPoint y: 188, distance: 14.0
click at [67, 188] on span "2" at bounding box center [65, 187] width 9 height 9
click at [291, 191] on section "Escolha suas configurações e clique em Gerar para ver os custos exatos." at bounding box center [467, 210] width 455 height 332
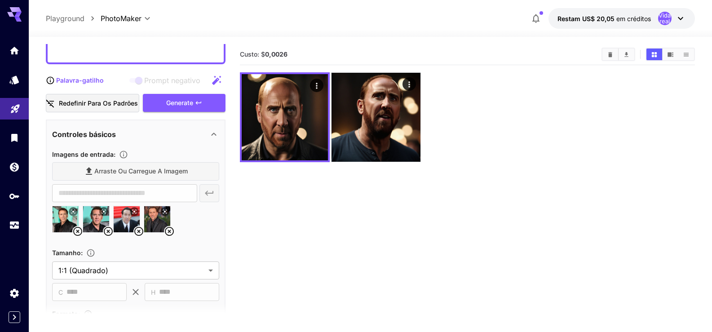
scroll to position [0, 0]
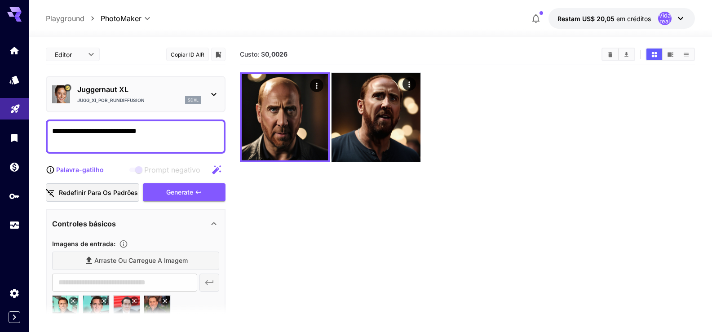
click at [56, 16] on p "Playground" at bounding box center [65, 18] width 39 height 11
type input "**********"
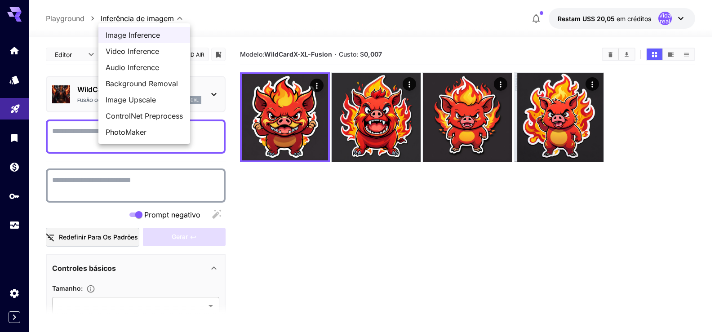
click at [179, 18] on body "**********" at bounding box center [359, 201] width 719 height 403
click at [179, 18] on div at bounding box center [359, 166] width 719 height 332
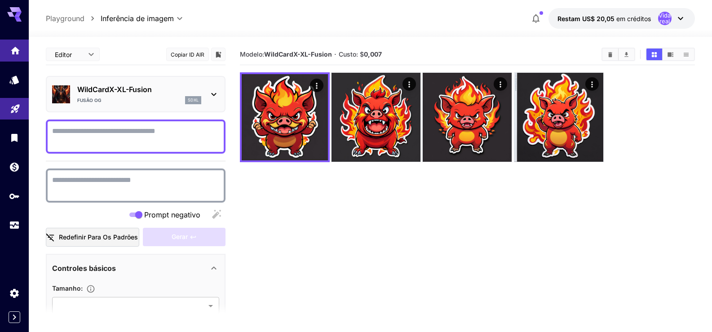
click at [6, 51] on link at bounding box center [14, 51] width 29 height 22
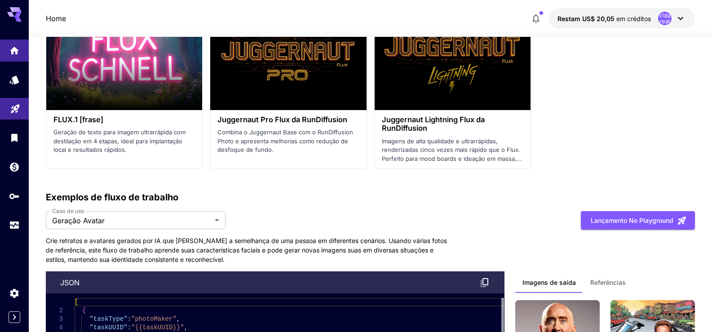
scroll to position [2651, 0]
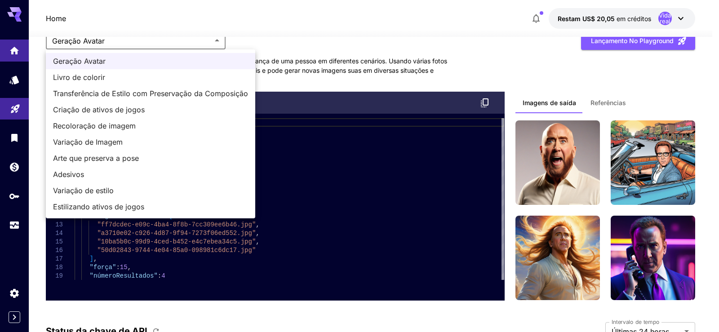
click at [115, 77] on span "Livro de colorir" at bounding box center [150, 77] width 195 height 11
type input "**********"
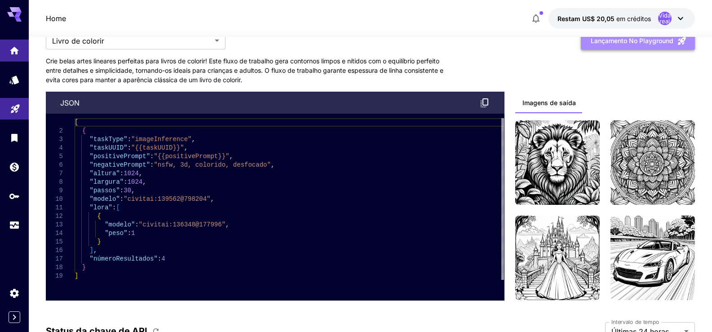
click at [621, 40] on font "Lançamento no Playground" at bounding box center [632, 41] width 83 height 8
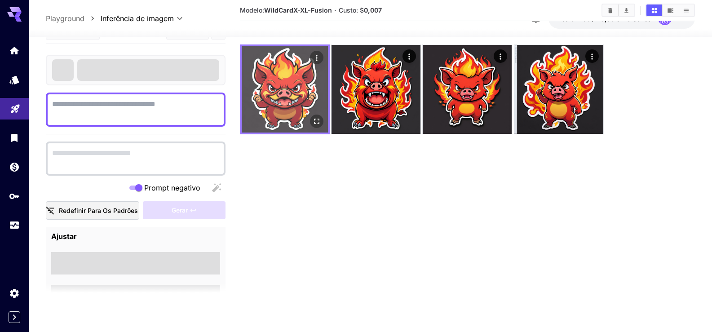
type textarea "**********"
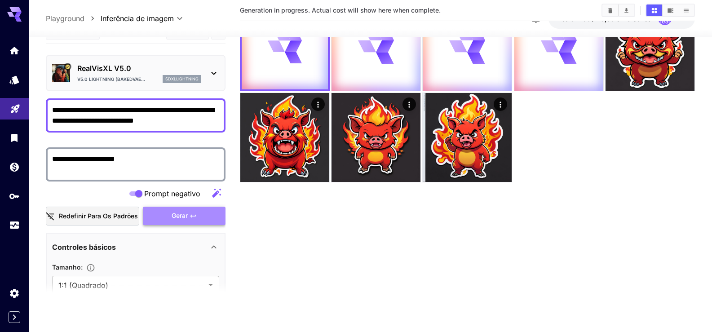
click at [180, 216] on font "Gerar" at bounding box center [180, 216] width 16 height 8
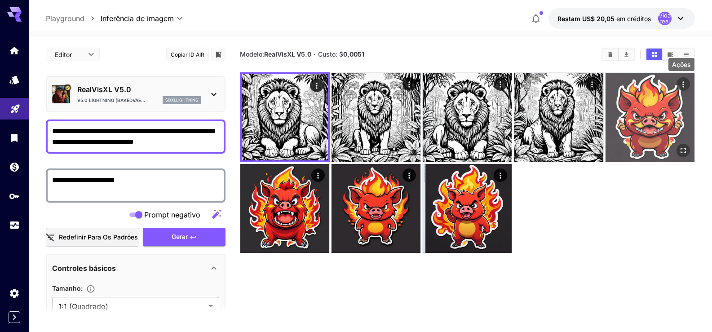
click at [685, 81] on icon "Ações" at bounding box center [683, 84] width 9 height 9
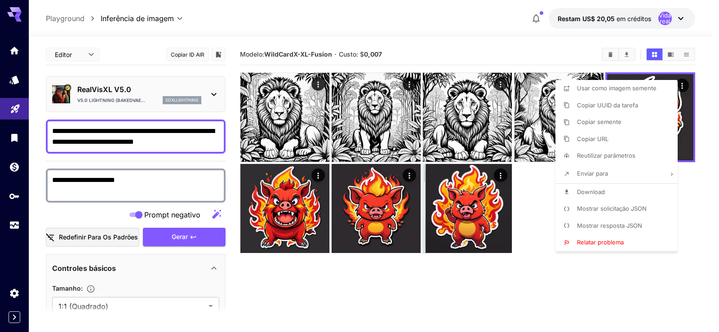
click at [305, 131] on div at bounding box center [359, 166] width 719 height 332
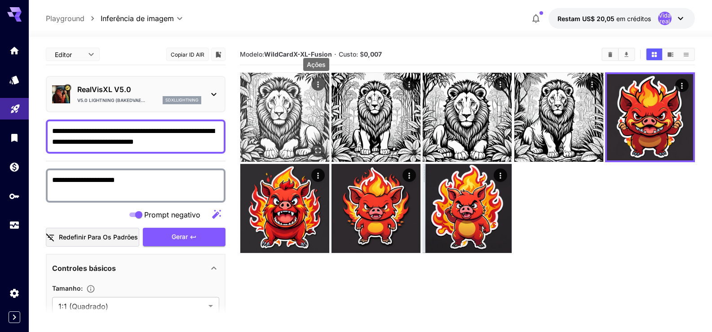
click at [321, 82] on icon "Ações" at bounding box center [318, 84] width 9 height 9
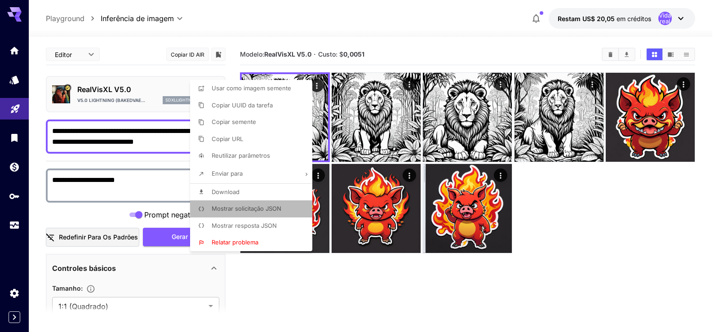
click at [243, 209] on font "Mostrar solicitação JSON" at bounding box center [247, 208] width 70 height 7
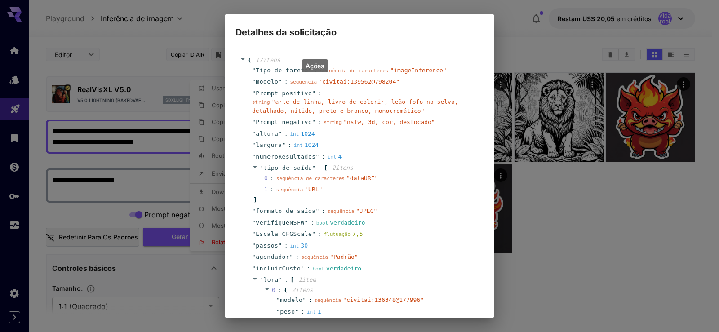
click at [429, 158] on div "" númeroResultados " : int 4" at bounding box center [361, 157] width 236 height 12
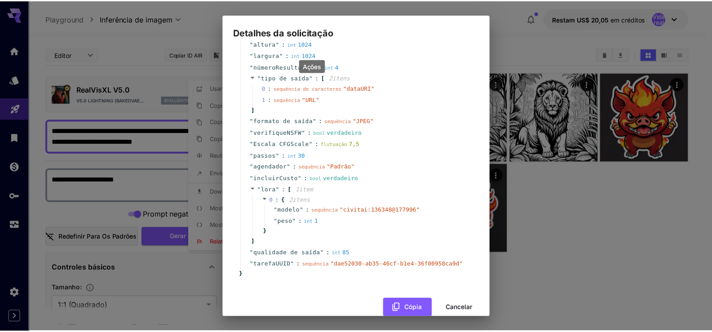
scroll to position [106, 0]
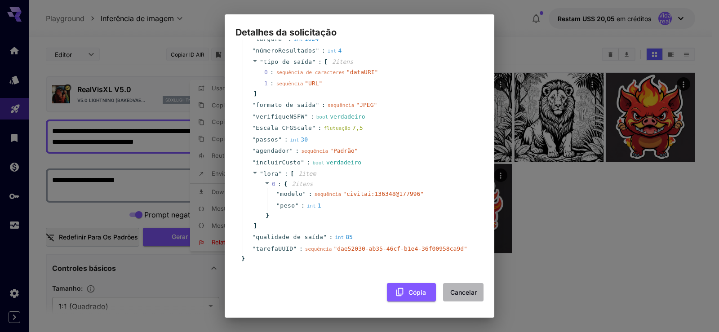
click at [462, 292] on font "Cancelar" at bounding box center [463, 292] width 27 height 8
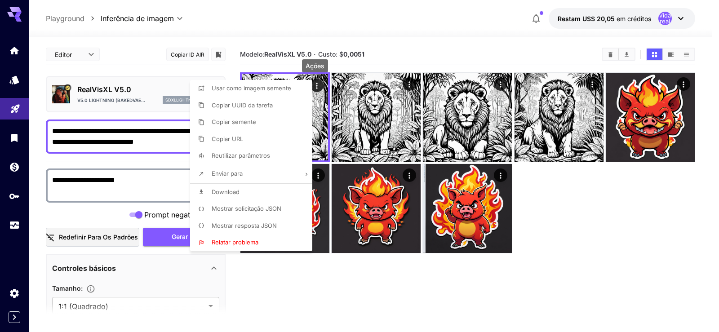
click at [579, 220] on div at bounding box center [359, 166] width 719 height 332
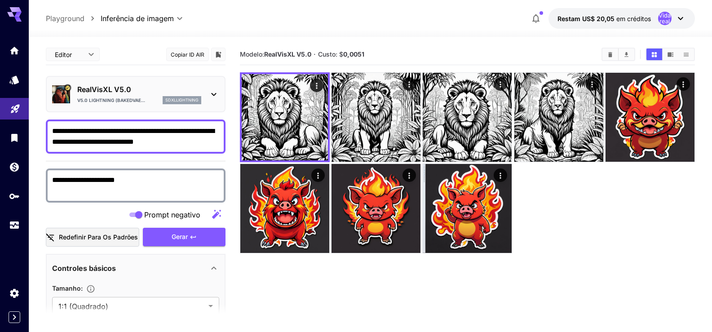
click at [70, 17] on p "Playground" at bounding box center [65, 18] width 39 height 11
click at [17, 10] on icon at bounding box center [14, 11] width 14 height 9
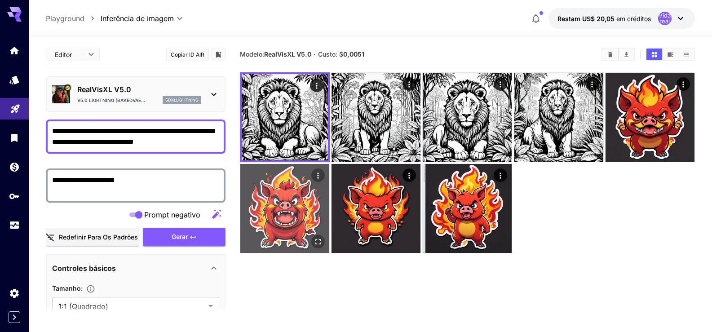
scroll to position [71, 0]
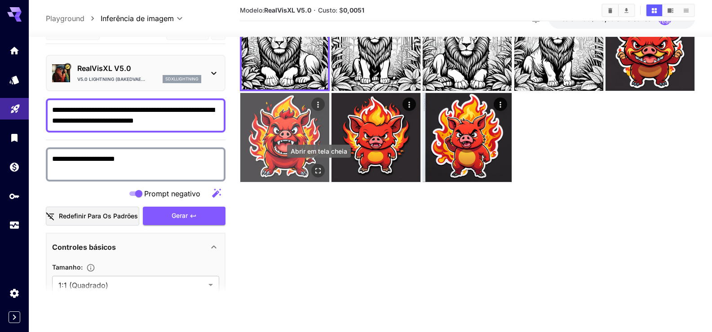
click at [315, 169] on icon "Abrir em tela cheia" at bounding box center [318, 170] width 9 height 9
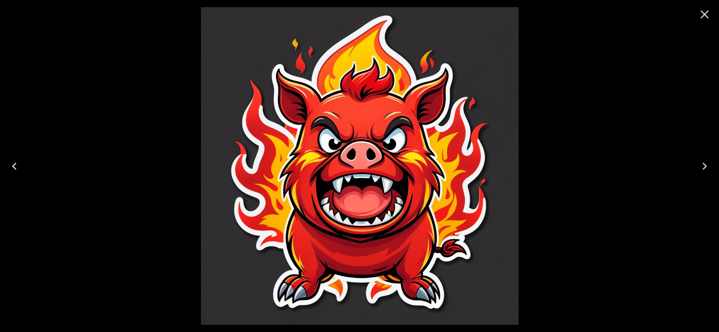
click at [705, 9] on icon "Fechar" at bounding box center [704, 14] width 14 height 14
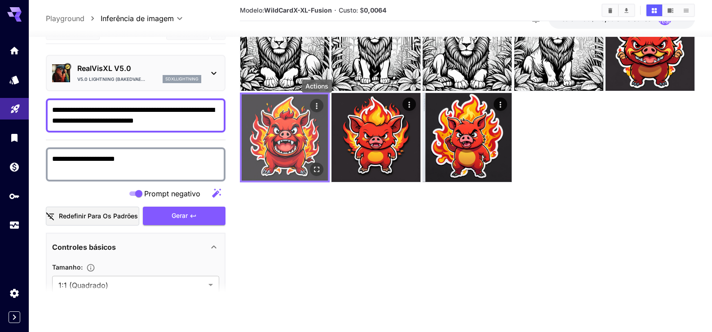
click at [317, 101] on button "Ações" at bounding box center [316, 105] width 13 height 13
click at [319, 107] on icon "Ações" at bounding box center [316, 106] width 9 height 9
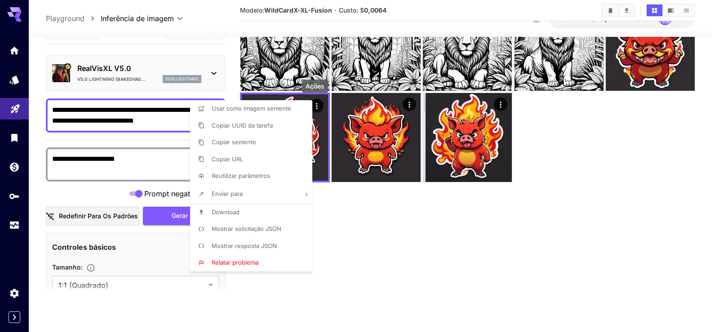
click at [255, 193] on li "Enviar para" at bounding box center [254, 194] width 128 height 19
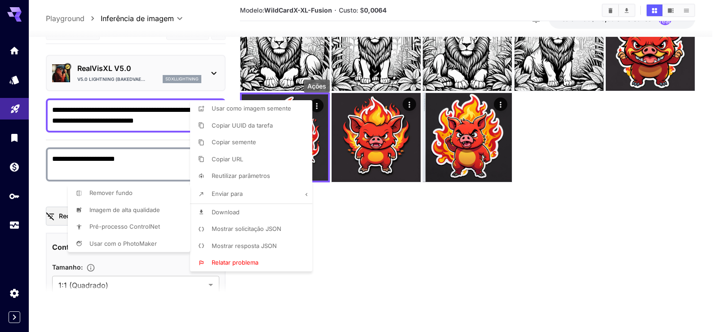
click at [533, 263] on div at bounding box center [359, 166] width 719 height 332
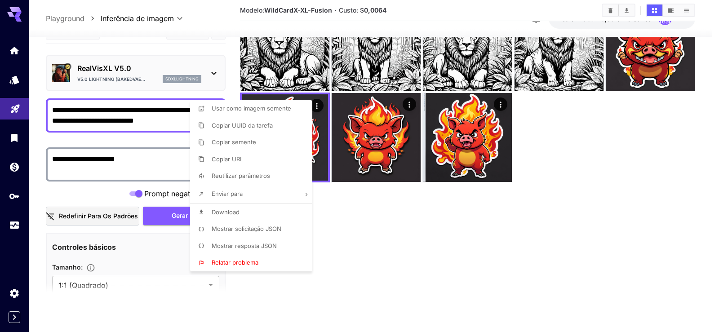
click at [611, 135] on div at bounding box center [359, 166] width 719 height 332
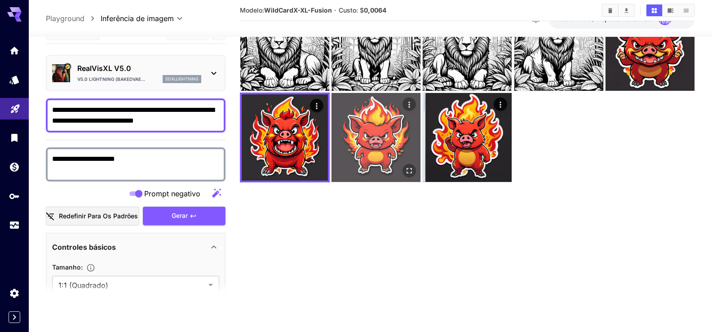
scroll to position [0, 0]
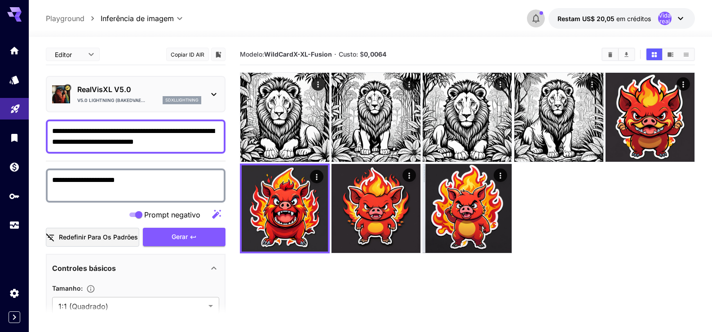
click at [537, 15] on icon "button" at bounding box center [535, 18] width 7 height 9
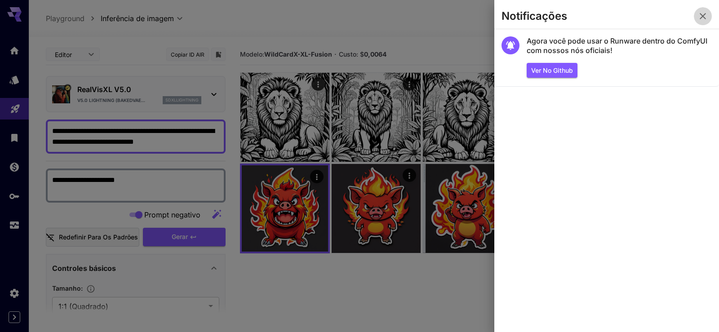
drag, startPoint x: 707, startPoint y: 17, endPoint x: 661, endPoint y: 23, distance: 46.3
click at [706, 17] on icon "button" at bounding box center [702, 16] width 11 height 11
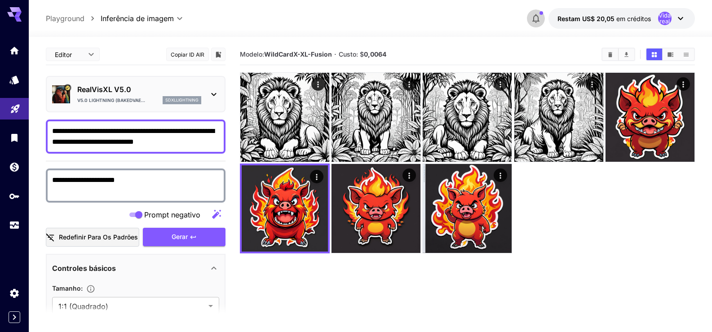
click at [535, 18] on icon "button" at bounding box center [535, 18] width 7 height 9
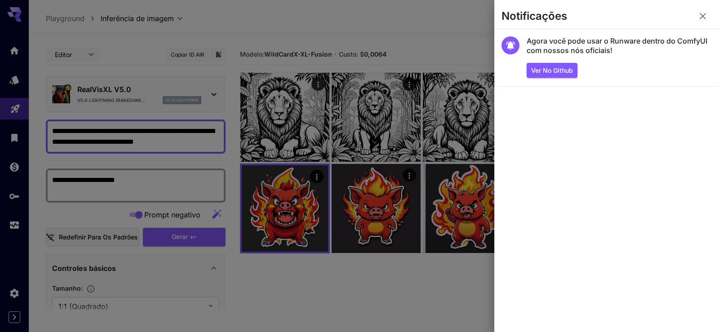
click at [428, 16] on div at bounding box center [359, 166] width 719 height 332
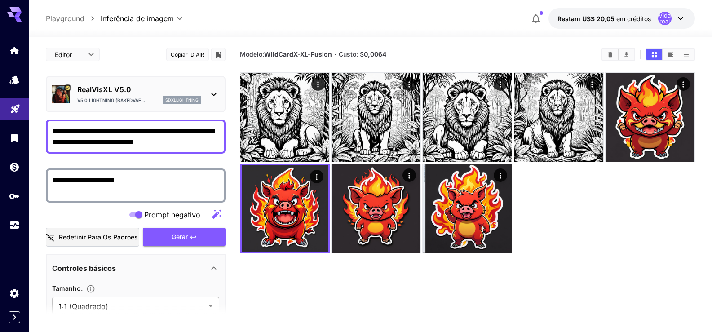
click at [201, 91] on p "RealVisXL V5.0" at bounding box center [139, 89] width 124 height 11
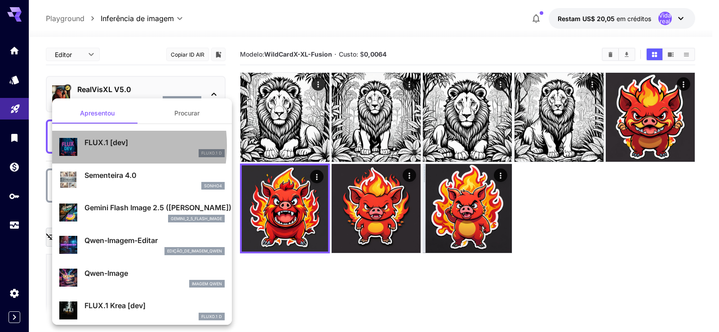
click at [88, 146] on font "FLUX.1 [dev]" at bounding box center [106, 142] width 44 height 9
type input "**"
type input "***"
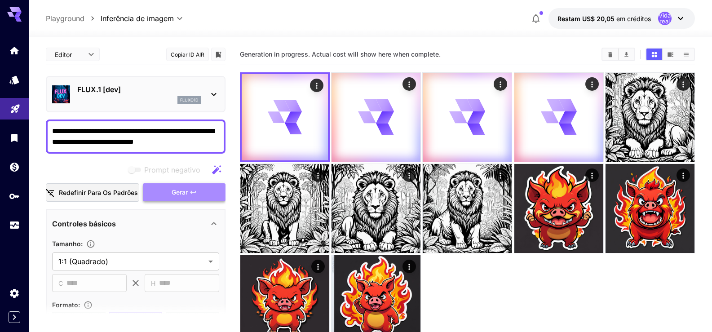
click at [167, 192] on button "Gerar" at bounding box center [184, 192] width 83 height 18
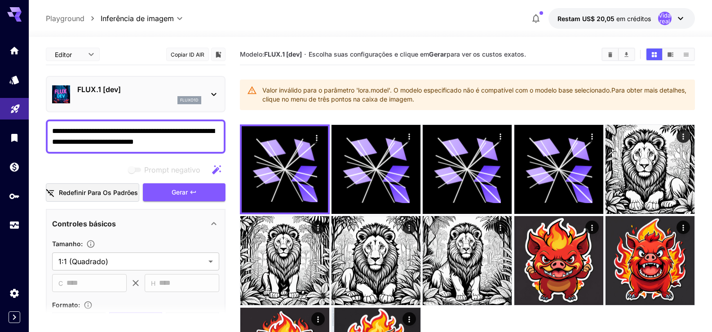
click at [136, 133] on textarea "**********" at bounding box center [135, 137] width 167 height 22
click at [196, 96] on div "FLUX.1 [dev] fluxo1d" at bounding box center [139, 94] width 124 height 20
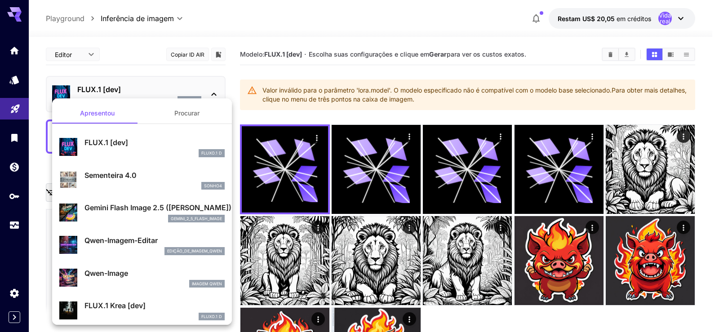
click at [110, 175] on font "Sementeira 4.0" at bounding box center [110, 175] width 52 height 9
type input "**********"
type input "*"
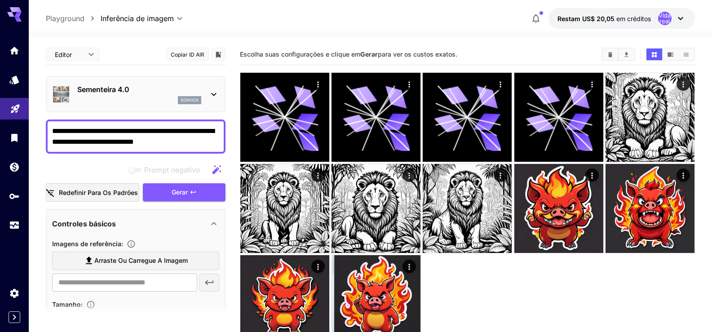
scroll to position [135, 0]
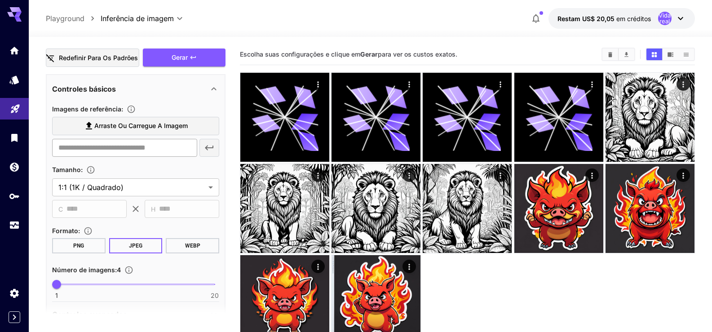
click at [116, 147] on input "text" at bounding box center [124, 148] width 145 height 18
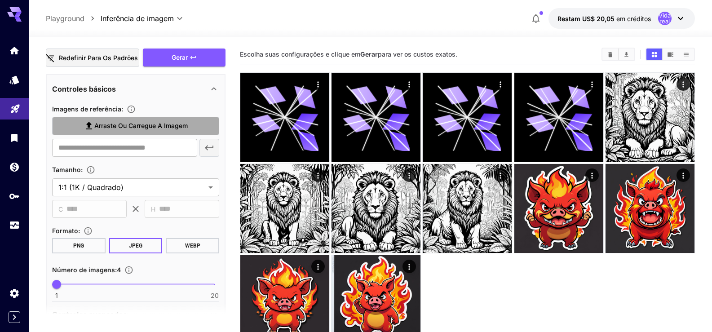
click at [122, 128] on font "Arraste ou carregue a imagem" at bounding box center [140, 126] width 93 height 8
click at [0, 0] on input "Arraste ou carregue a imagem" at bounding box center [0, 0] width 0 height 0
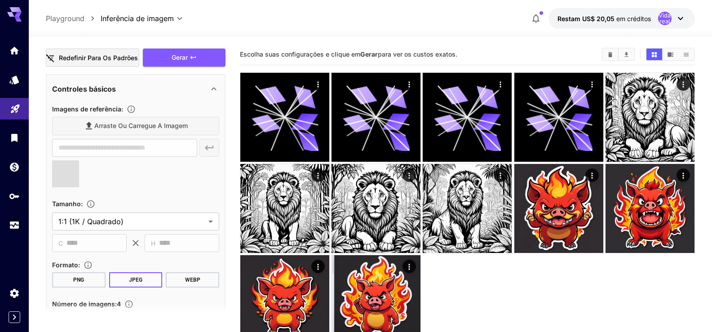
type input "**********"
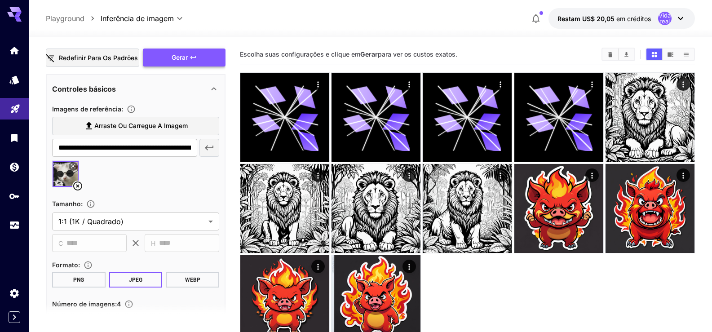
click at [177, 57] on font "Gerar" at bounding box center [180, 57] width 16 height 8
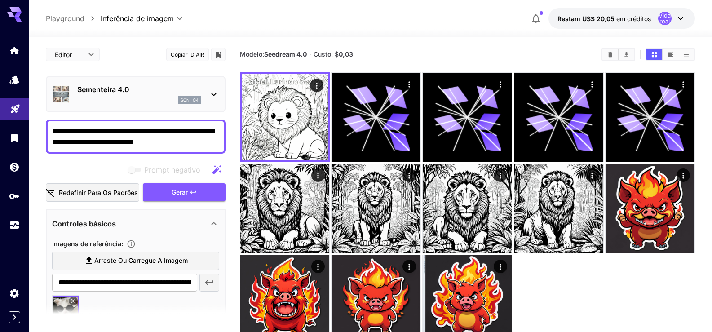
scroll to position [90, 0]
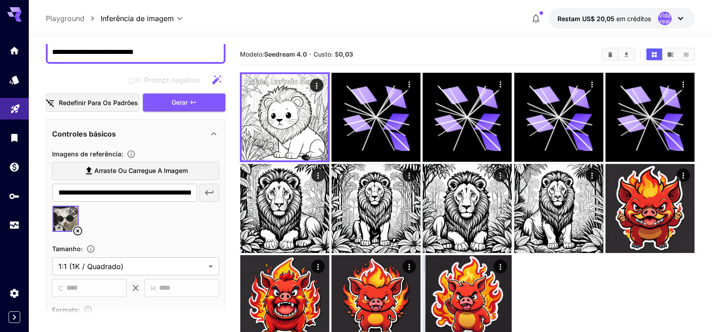
click at [77, 230] on icon at bounding box center [77, 231] width 11 height 11
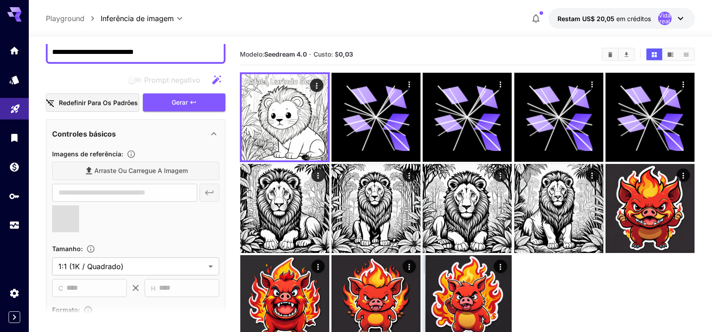
type input "**********"
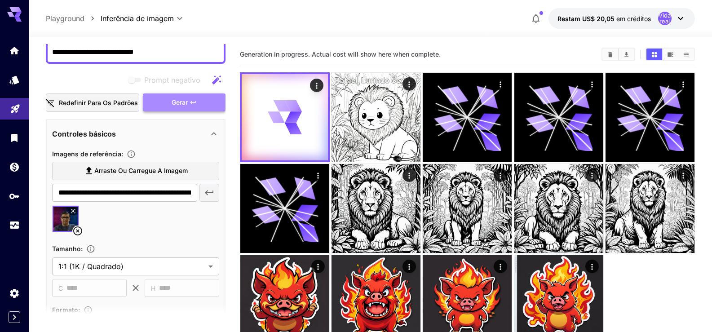
click at [163, 97] on button "Gerar" at bounding box center [184, 102] width 83 height 18
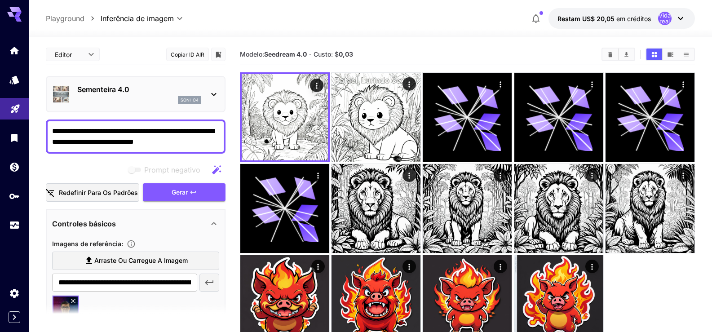
drag, startPoint x: 173, startPoint y: 142, endPoint x: 35, endPoint y: 131, distance: 137.9
click at [35, 131] on section "**********" at bounding box center [370, 220] width 683 height 366
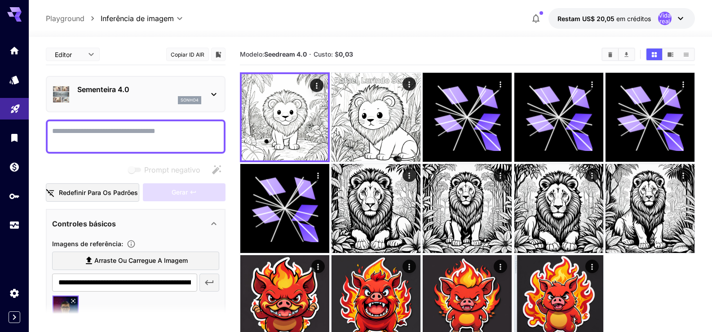
click at [102, 140] on textarea "Prompt negativo" at bounding box center [135, 137] width 167 height 22
click at [129, 134] on textarea "Prompt negativo" at bounding box center [135, 137] width 167 height 22
click at [106, 129] on textarea "Prompt negativo" at bounding box center [135, 137] width 167 height 22
click at [208, 90] on div "Sementeira 4.0 sonho4" at bounding box center [135, 93] width 167 height 27
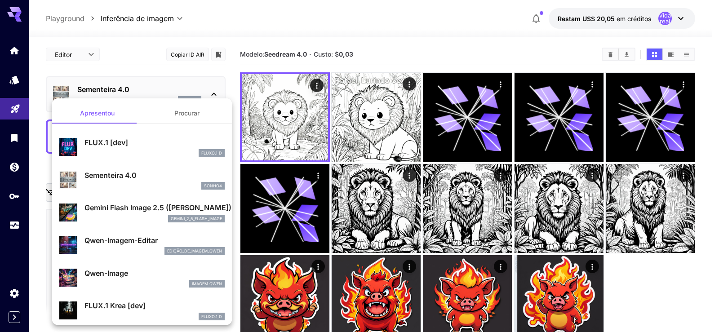
click at [105, 143] on font "FLUX.1 [dev]" at bounding box center [106, 142] width 44 height 9
type input "**********"
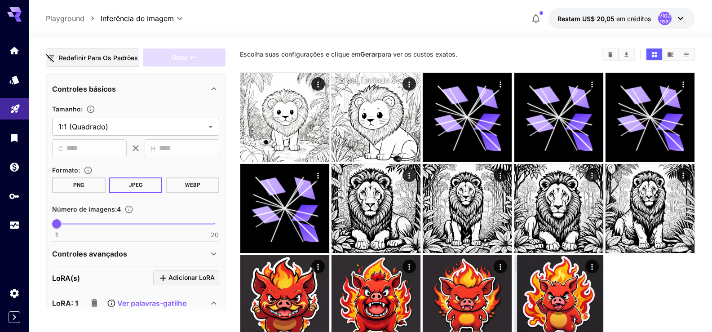
scroll to position [270, 0]
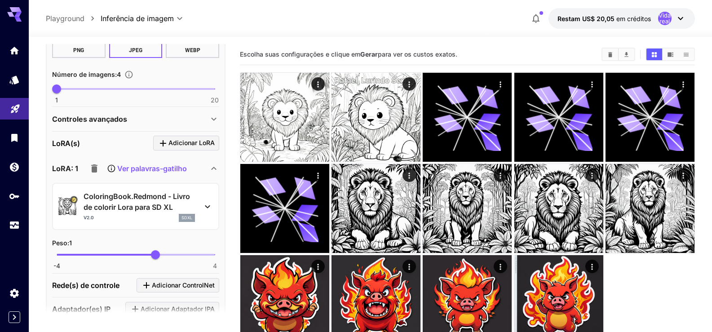
click at [207, 204] on icon at bounding box center [207, 206] width 11 height 11
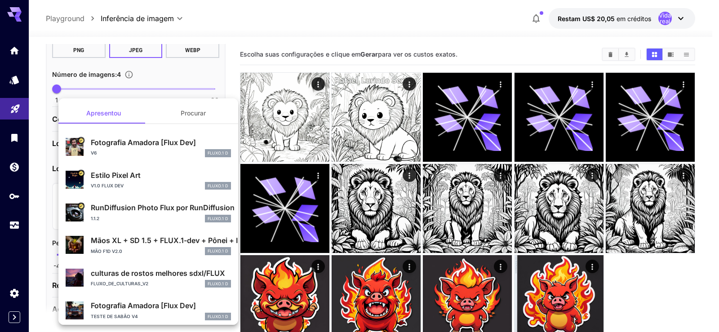
click at [118, 146] on font "Fotografia Amadora [Flux Dev]" at bounding box center [143, 142] width 105 height 9
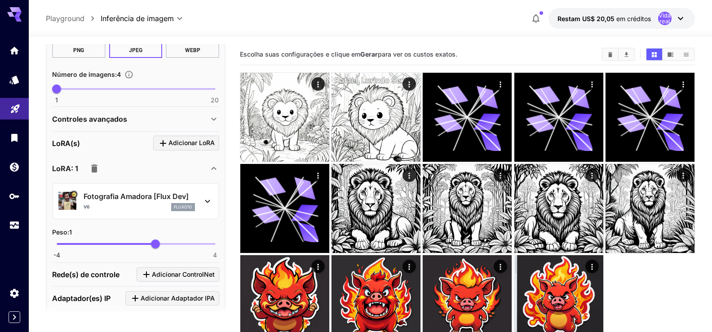
scroll to position [45, 0]
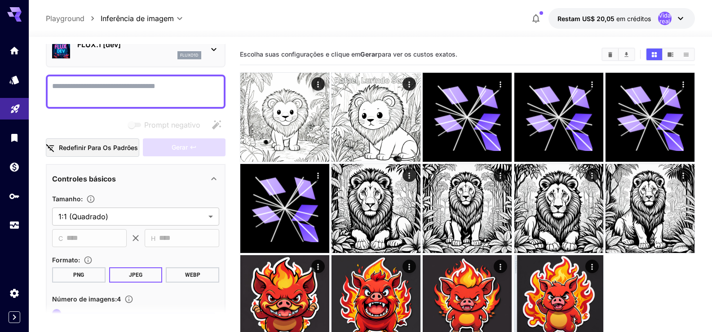
click at [144, 89] on textarea "Prompt negativo" at bounding box center [135, 92] width 167 height 22
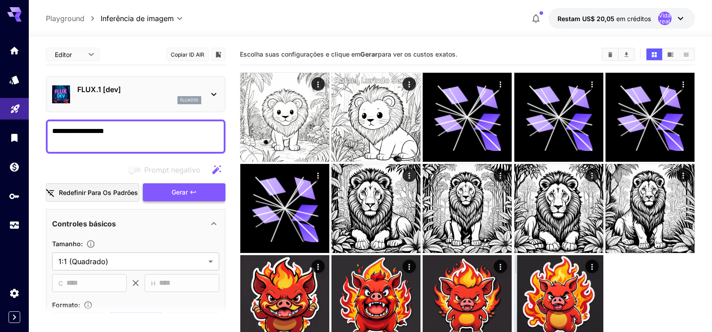
type textarea "**********"
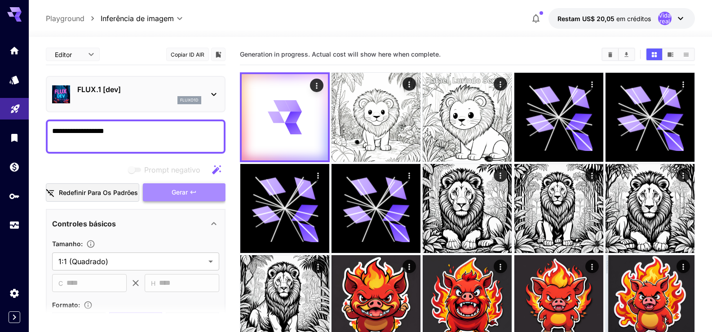
click at [174, 190] on font "Gerar" at bounding box center [180, 192] width 16 height 8
click at [132, 91] on p "FLUX.1 [dev]" at bounding box center [139, 89] width 124 height 11
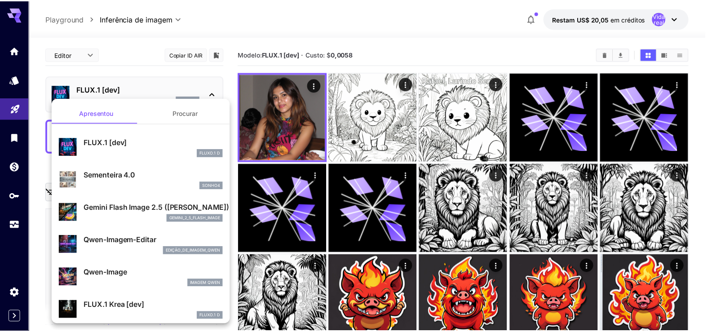
scroll to position [90, 0]
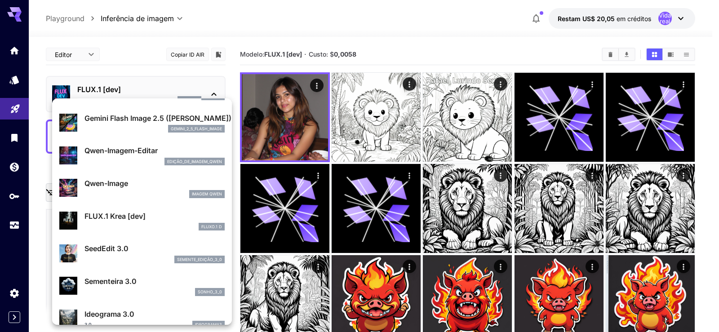
click at [109, 248] on font "SeedEdit 3.0" at bounding box center [106, 248] width 44 height 9
type input "***"
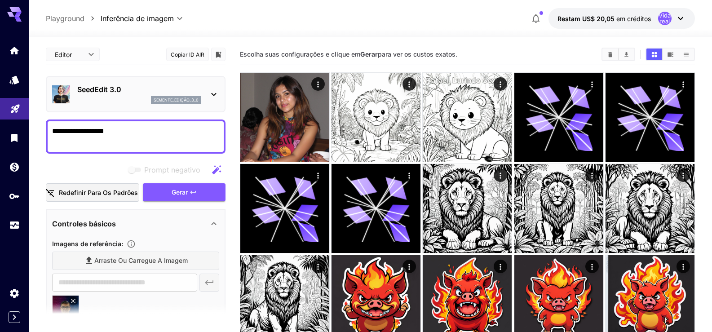
scroll to position [90, 0]
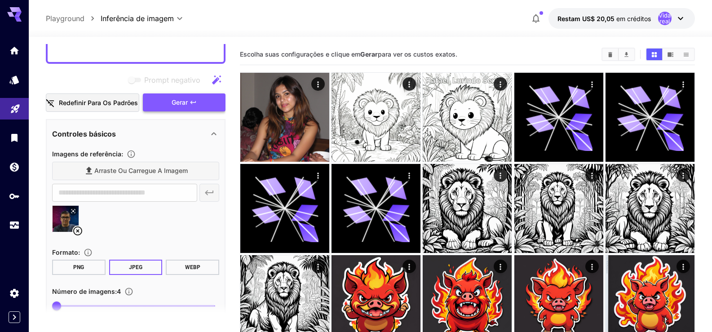
click at [165, 102] on button "Gerar" at bounding box center [184, 102] width 83 height 18
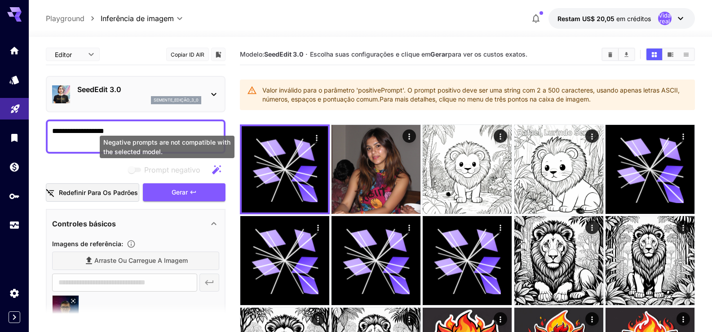
scroll to position [135, 0]
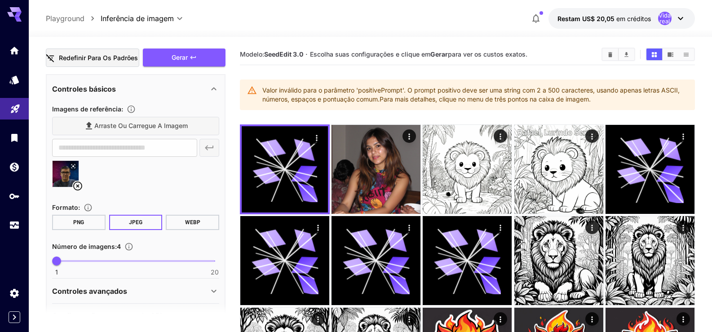
click at [144, 176] on div at bounding box center [135, 177] width 167 height 34
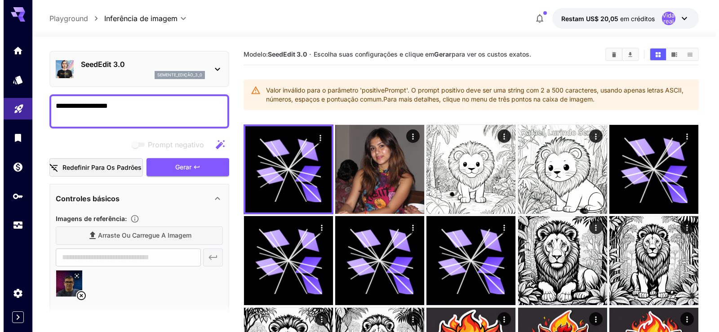
scroll to position [0, 0]
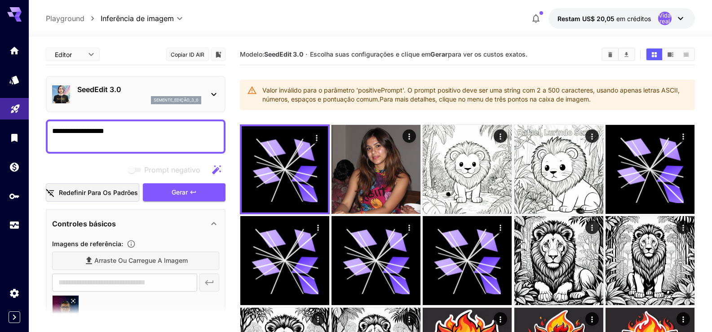
click at [142, 131] on textarea "**********" at bounding box center [135, 137] width 167 height 22
type textarea "**********"
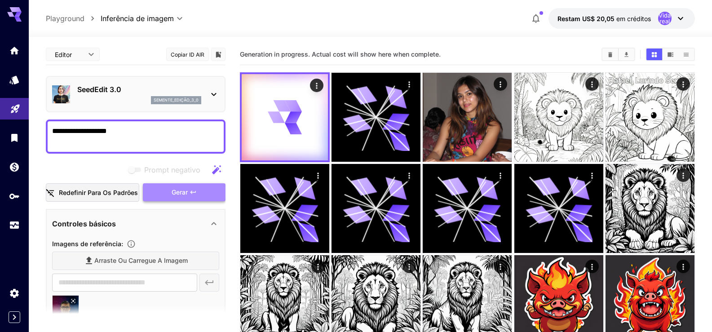
click at [154, 194] on button "Gerar" at bounding box center [184, 192] width 83 height 18
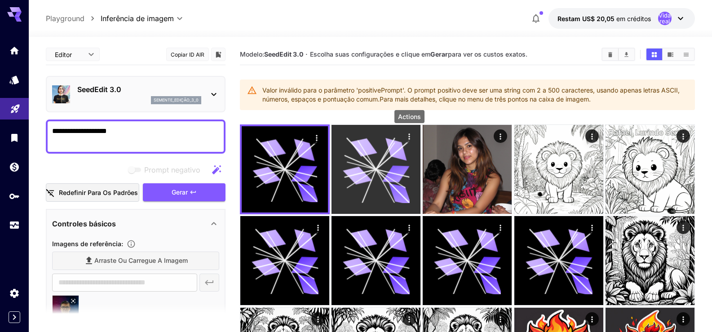
click at [406, 135] on icon "Ações" at bounding box center [409, 136] width 9 height 9
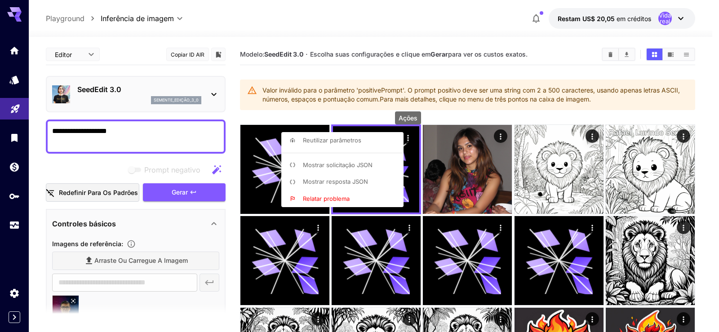
click at [176, 100] on div at bounding box center [359, 166] width 719 height 332
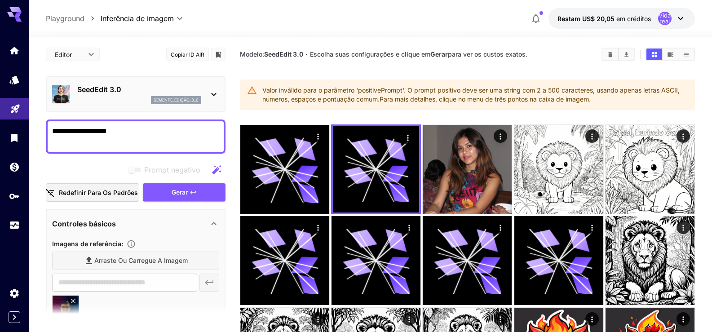
click at [209, 96] on icon at bounding box center [213, 94] width 11 height 11
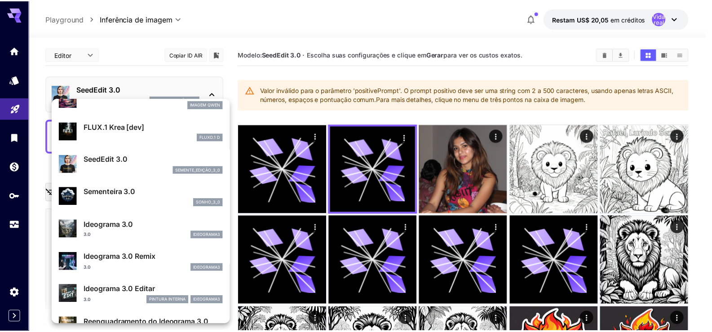
scroll to position [315, 0]
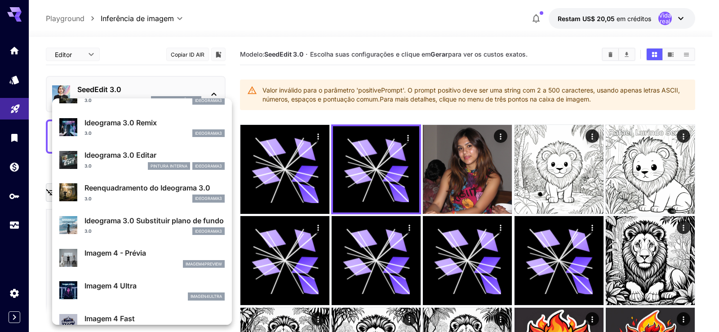
click at [113, 123] on font "Ideograma 3.0 Remix" at bounding box center [120, 122] width 72 height 9
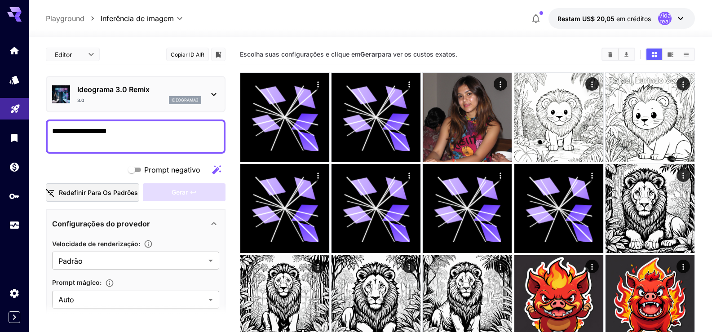
scroll to position [180, 0]
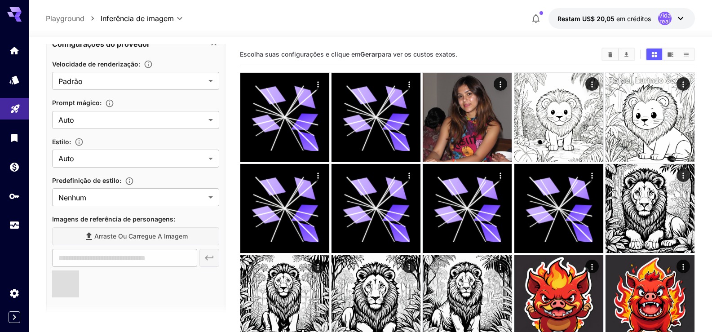
type input "**********"
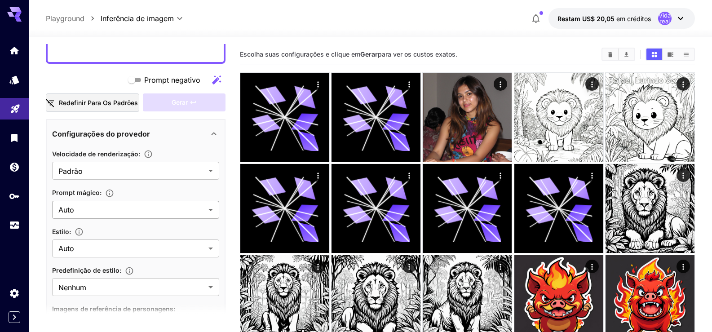
scroll to position [0, 0]
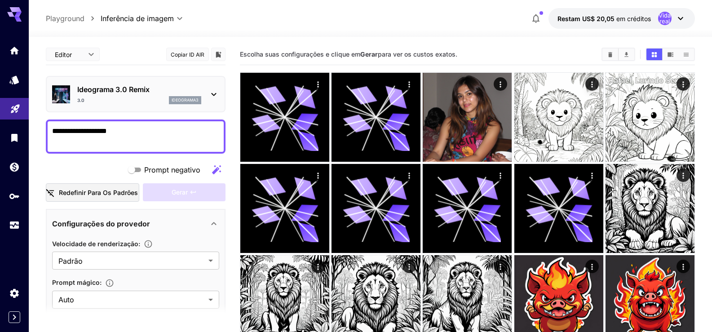
click at [137, 129] on textarea "**********" at bounding box center [135, 137] width 167 height 22
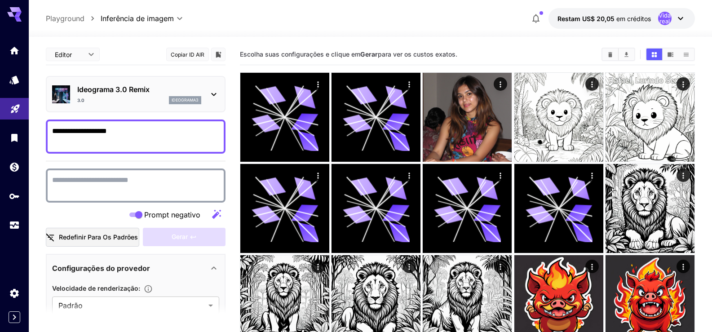
click at [128, 209] on div "Prompt negativo" at bounding box center [166, 214] width 81 height 11
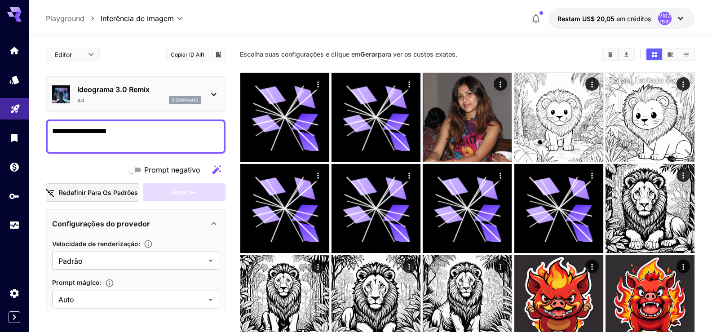
scroll to position [135, 0]
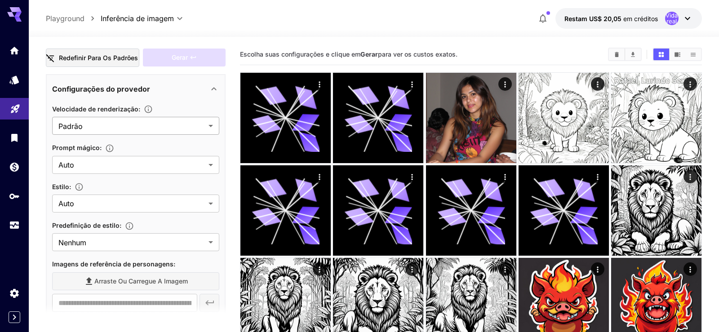
click at [174, 128] on body "**********" at bounding box center [359, 234] width 719 height 468
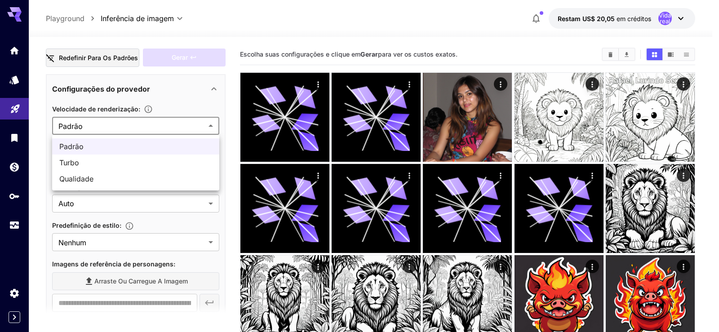
click at [175, 127] on div at bounding box center [359, 166] width 719 height 332
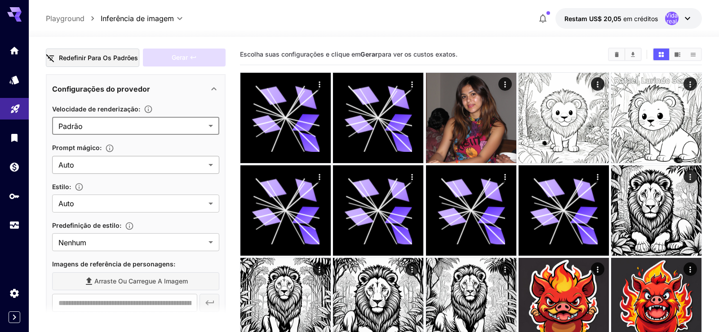
click at [121, 166] on body "**********" at bounding box center [359, 234] width 719 height 468
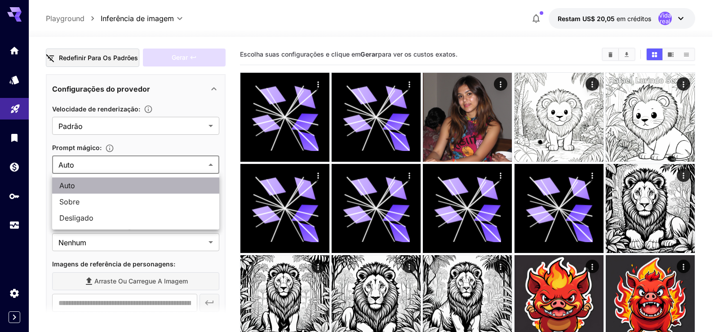
click at [102, 185] on span "Auto" at bounding box center [135, 185] width 153 height 11
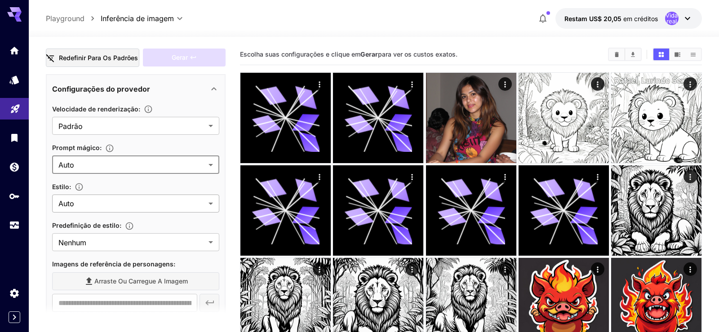
click at [93, 204] on body "**********" at bounding box center [359, 234] width 719 height 468
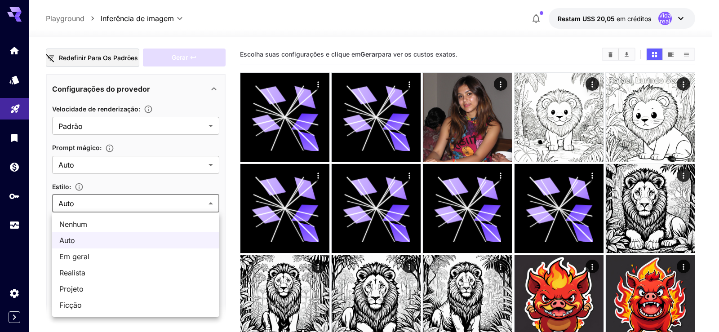
click at [76, 307] on font "Ficção" at bounding box center [70, 305] width 22 height 9
type input "*******"
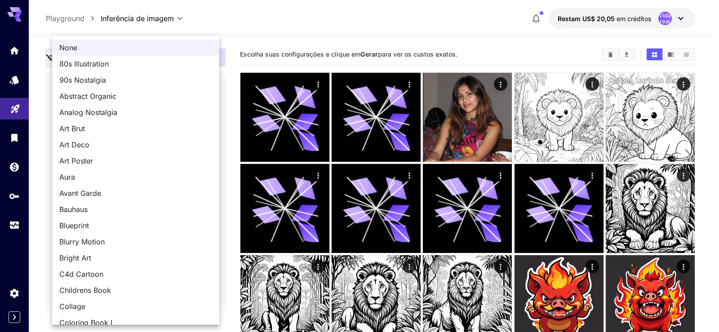
click at [90, 243] on body "**********" at bounding box center [359, 231] width 719 height 463
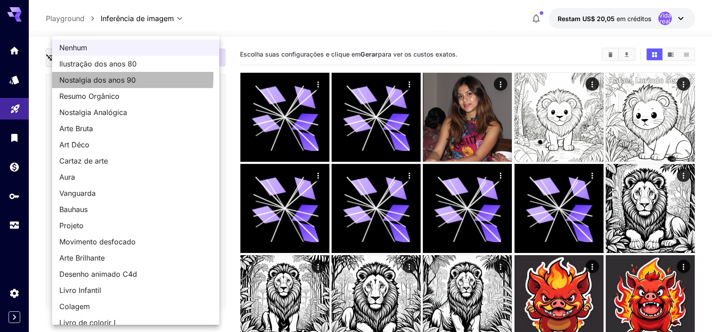
click at [102, 77] on font "Nostalgia dos anos 90" at bounding box center [97, 79] width 76 height 9
type input "**********"
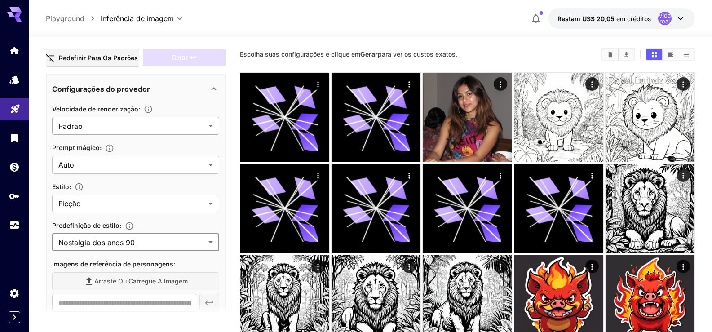
scroll to position [0, 0]
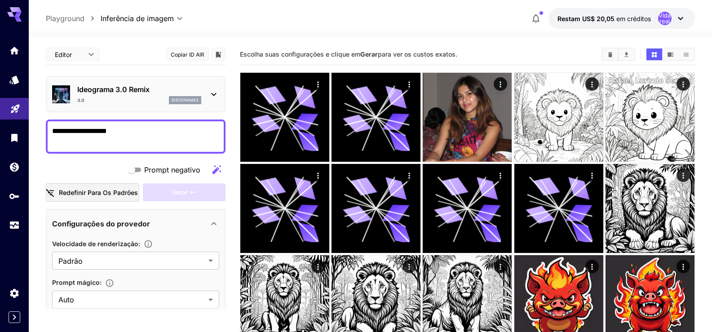
click at [156, 133] on textarea "**********" at bounding box center [135, 137] width 167 height 22
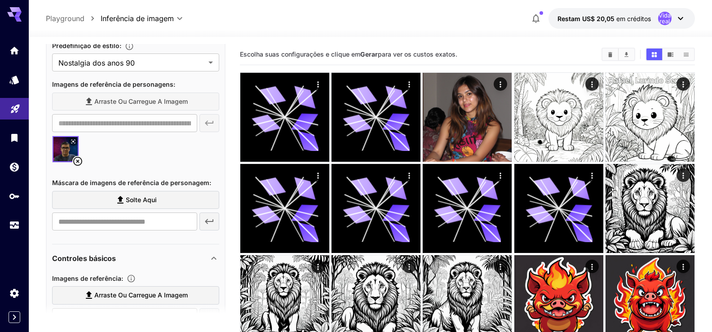
scroll to position [404, 0]
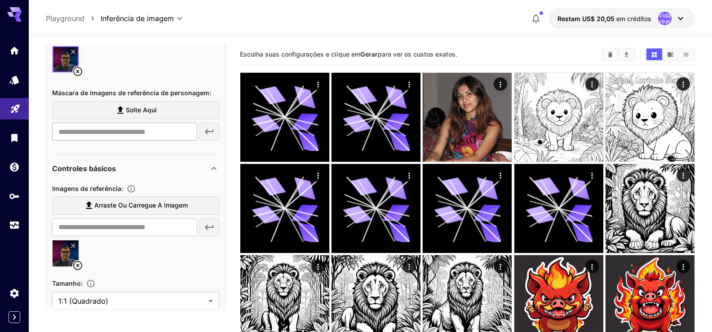
click at [131, 134] on input "text" at bounding box center [124, 132] width 145 height 18
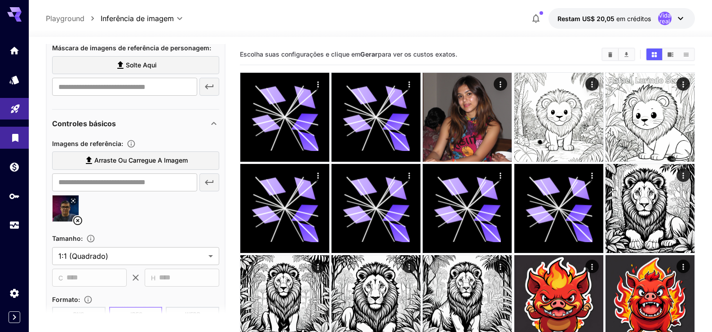
scroll to position [460, 0]
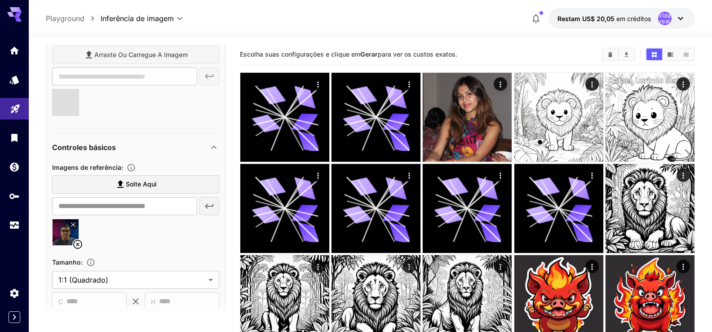
type input "**********"
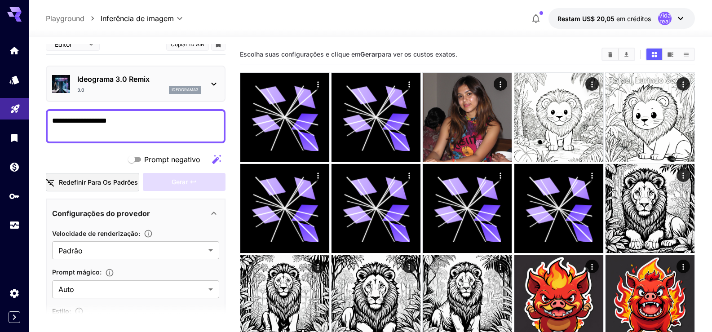
scroll to position [0, 0]
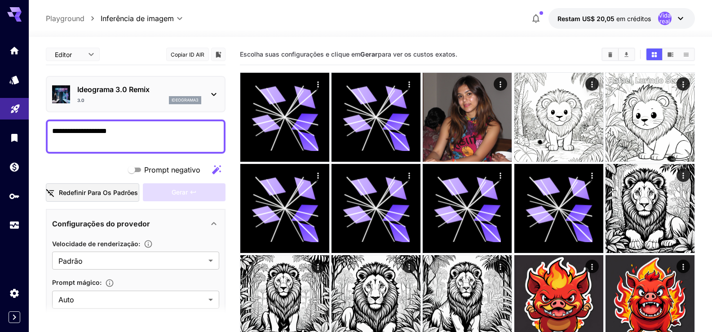
click at [161, 126] on textarea "**********" at bounding box center [135, 137] width 167 height 22
click at [216, 169] on icon "button" at bounding box center [216, 169] width 9 height 9
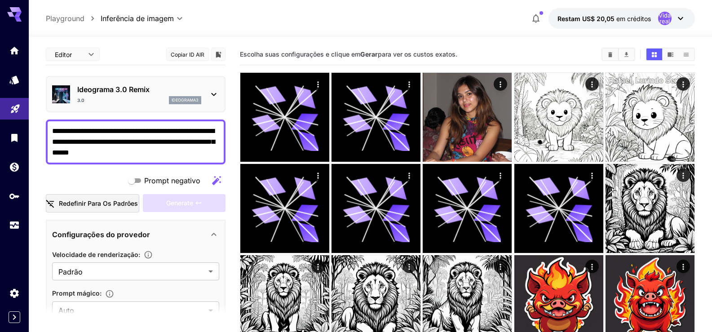
click at [155, 152] on textarea "**********" at bounding box center [135, 142] width 167 height 32
click at [214, 181] on icon "button" at bounding box center [216, 180] width 9 height 9
type textarea "**********"
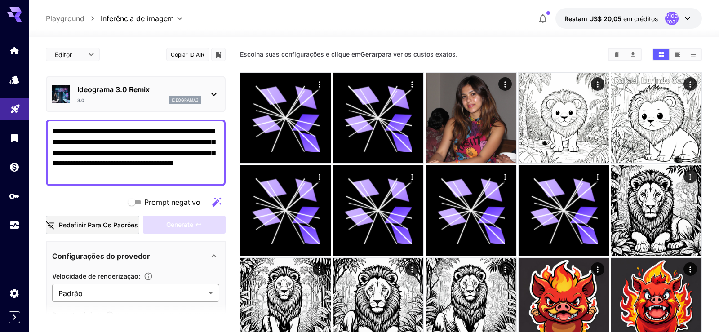
click at [122, 289] on body "**********" at bounding box center [359, 234] width 719 height 468
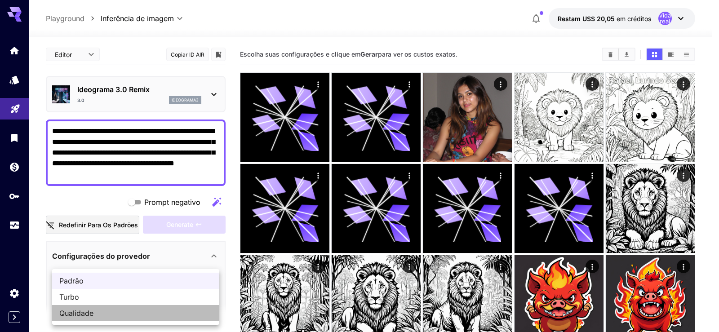
click at [67, 315] on font "Qualidade" at bounding box center [76, 313] width 34 height 9
type input "*******"
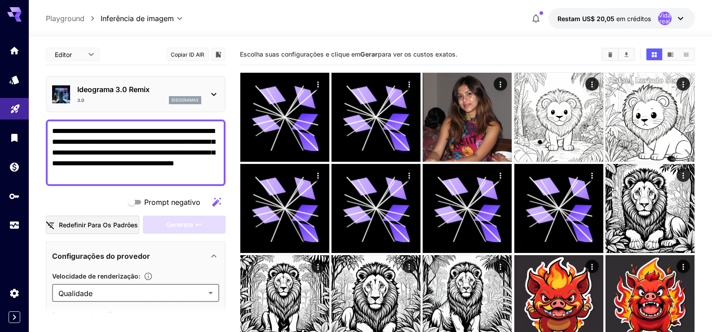
scroll to position [135, 0]
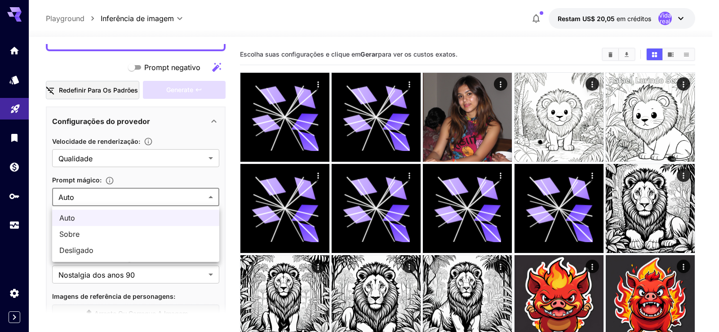
click at [94, 199] on body "**********" at bounding box center [359, 231] width 719 height 463
click at [94, 199] on div at bounding box center [359, 166] width 719 height 332
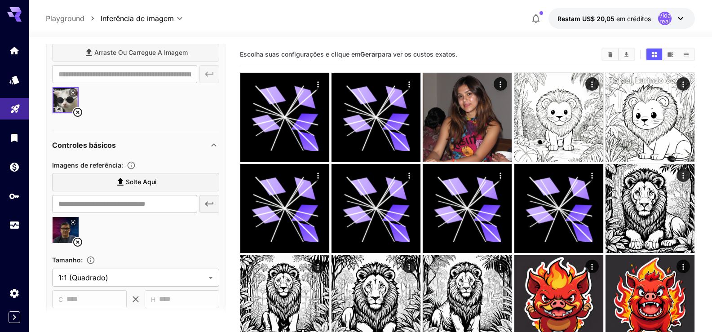
scroll to position [633, 0]
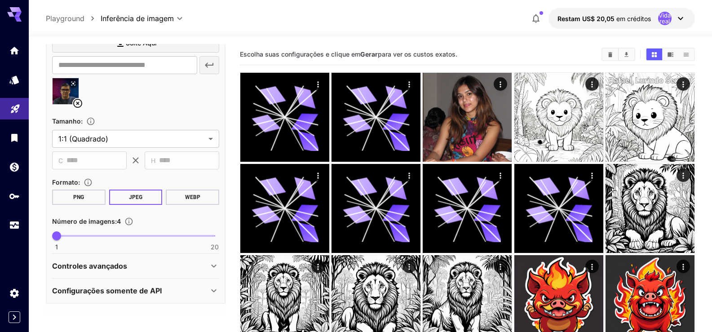
click at [89, 197] on button "PNG" at bounding box center [78, 197] width 53 height 15
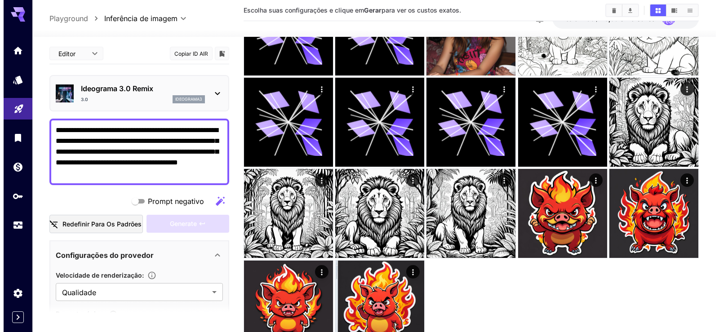
scroll to position [0, 0]
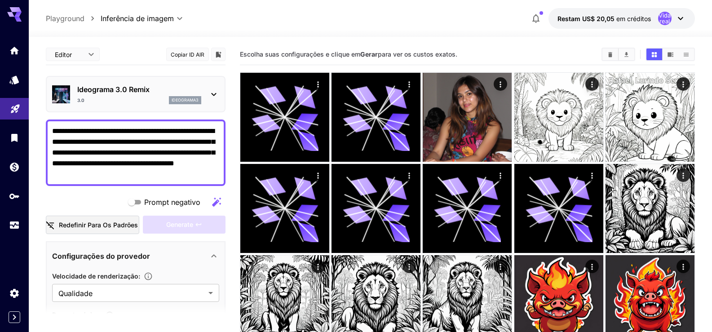
click at [478, 52] on section "Escolha suas configurações e clique em Gerar para ver os custos exatos." at bounding box center [417, 54] width 354 height 9
click at [195, 54] on font "Copiar ID AIR" at bounding box center [188, 54] width 34 height 7
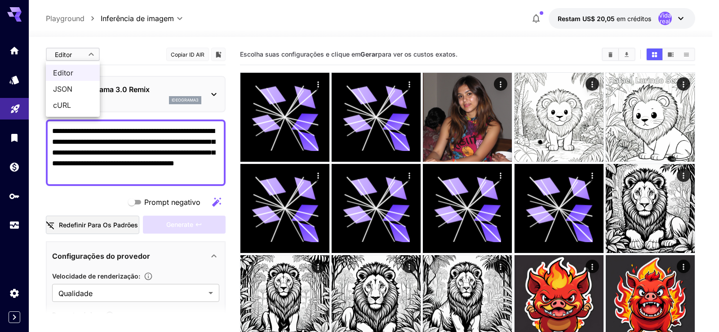
click at [86, 50] on body "**********" at bounding box center [359, 231] width 719 height 463
click at [74, 72] on span "Editor" at bounding box center [73, 72] width 40 height 11
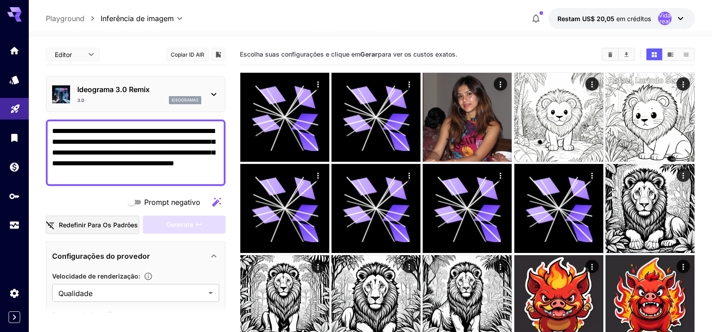
click at [189, 99] on font "ideograma3" at bounding box center [185, 99] width 27 height 5
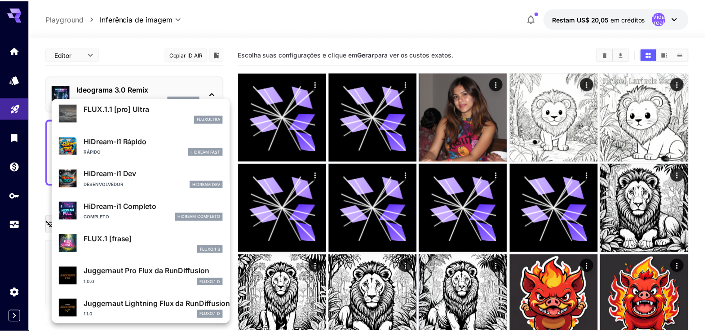
scroll to position [727, 0]
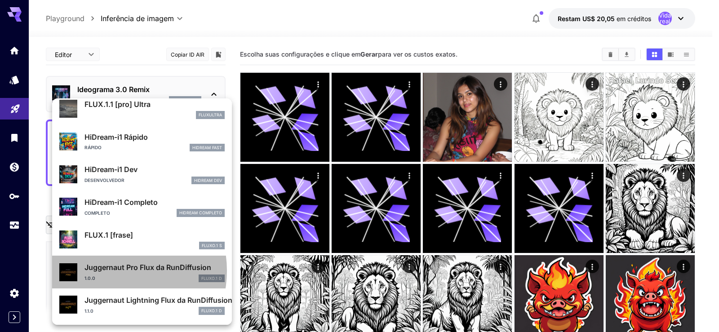
click at [115, 270] on font "Juggernaut Pro Flux da RunDiffusion" at bounding box center [147, 267] width 127 height 9
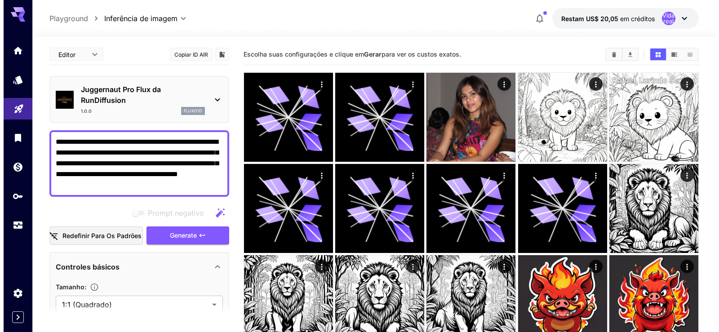
scroll to position [225, 0]
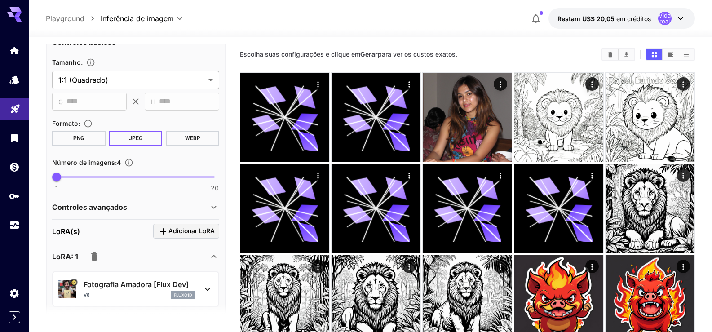
click at [205, 285] on icon at bounding box center [207, 289] width 11 height 11
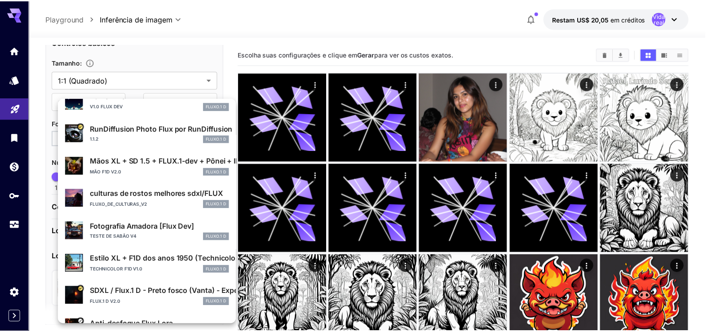
scroll to position [0, 0]
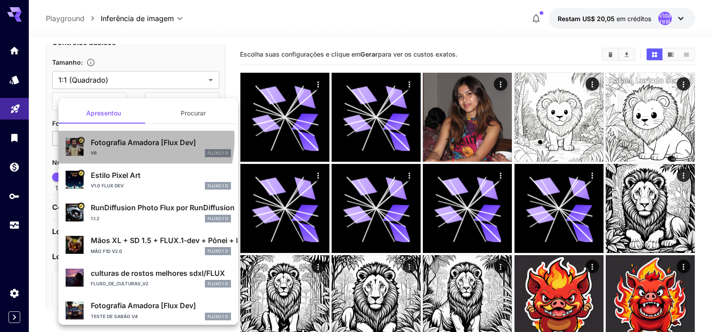
drag, startPoint x: 121, startPoint y: 139, endPoint x: 127, endPoint y: 152, distance: 14.5
click at [123, 143] on font "Fotografia Amadora [Flux Dev]" at bounding box center [143, 142] width 105 height 9
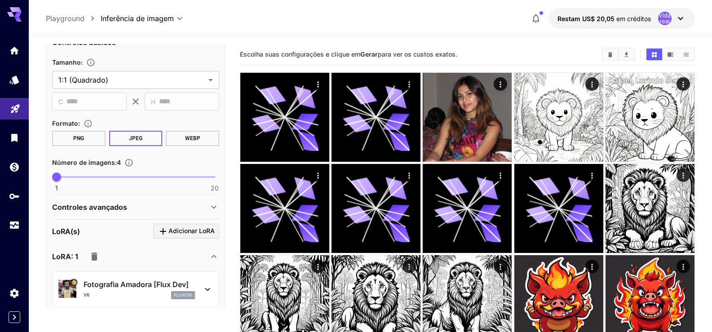
click at [119, 288] on font "Fotografia Amadora [Flux Dev]" at bounding box center [136, 284] width 105 height 9
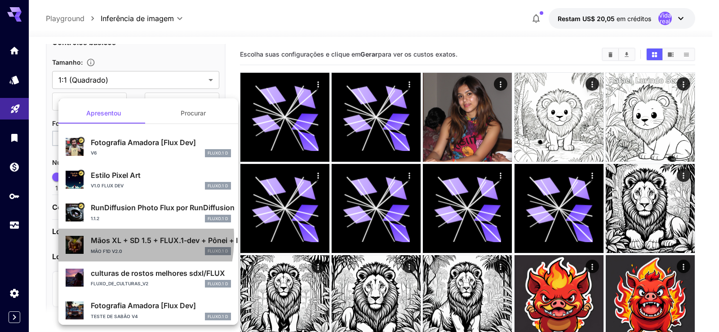
click at [97, 238] on font "Mãos XL + SD 1.5 + FLUX.1-dev + Pônei + Ilustre" at bounding box center [174, 240] width 167 height 9
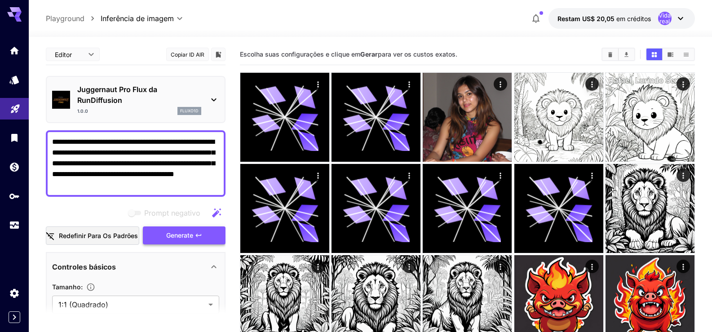
click at [183, 237] on span "Generate" at bounding box center [179, 235] width 27 height 11
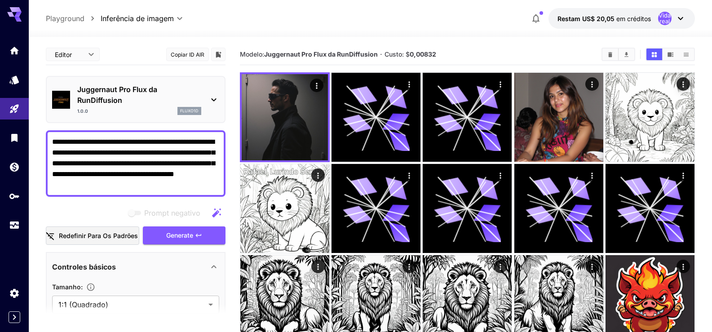
click at [66, 17] on p "Playground" at bounding box center [65, 18] width 39 height 11
click at [15, 138] on icon "Biblioteca" at bounding box center [15, 135] width 6 height 8
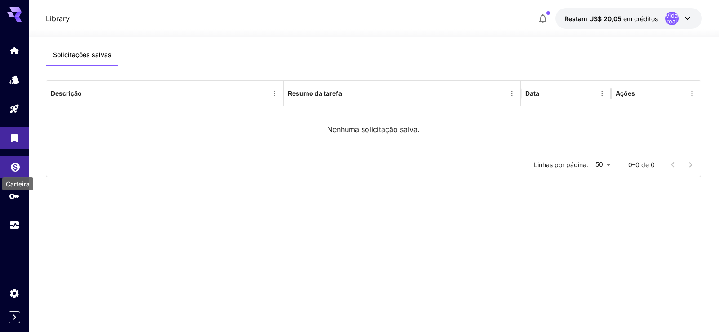
click at [20, 161] on icon "Carteira" at bounding box center [15, 164] width 11 height 11
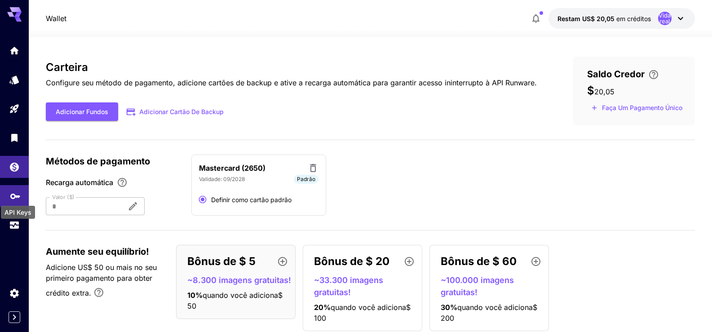
click at [18, 195] on icon "Chaves de API" at bounding box center [15, 192] width 10 height 5
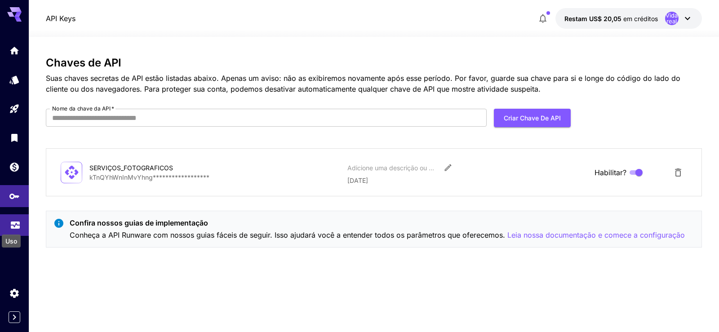
click at [12, 221] on icon "Uso" at bounding box center [15, 221] width 9 height 4
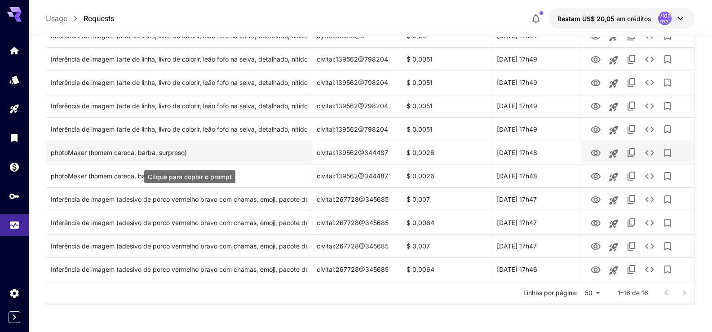
scroll to position [45, 0]
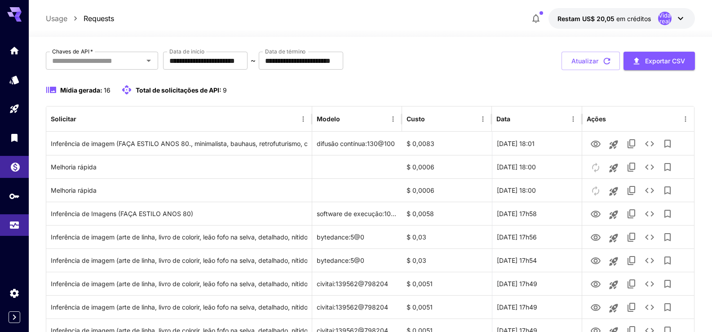
click at [16, 168] on icon "Carteira" at bounding box center [15, 164] width 11 height 11
